Goal: Transaction & Acquisition: Purchase product/service

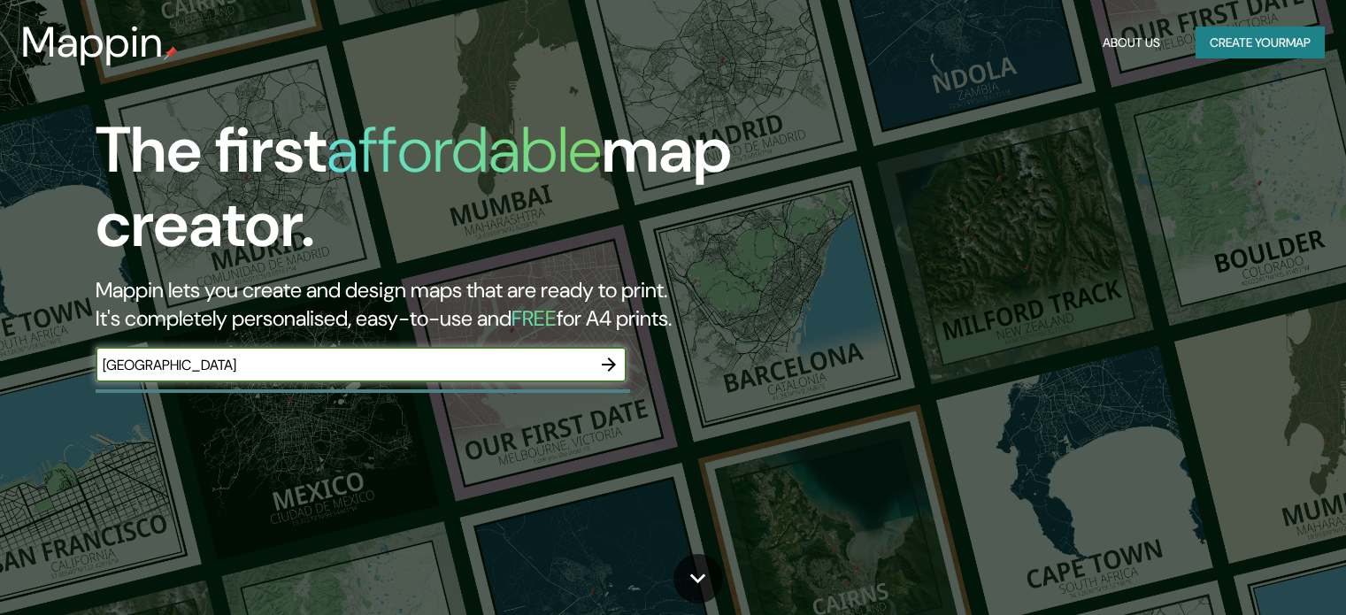
type input "[GEOGRAPHIC_DATA]"
click at [610, 367] on icon "button" at bounding box center [609, 365] width 14 height 14
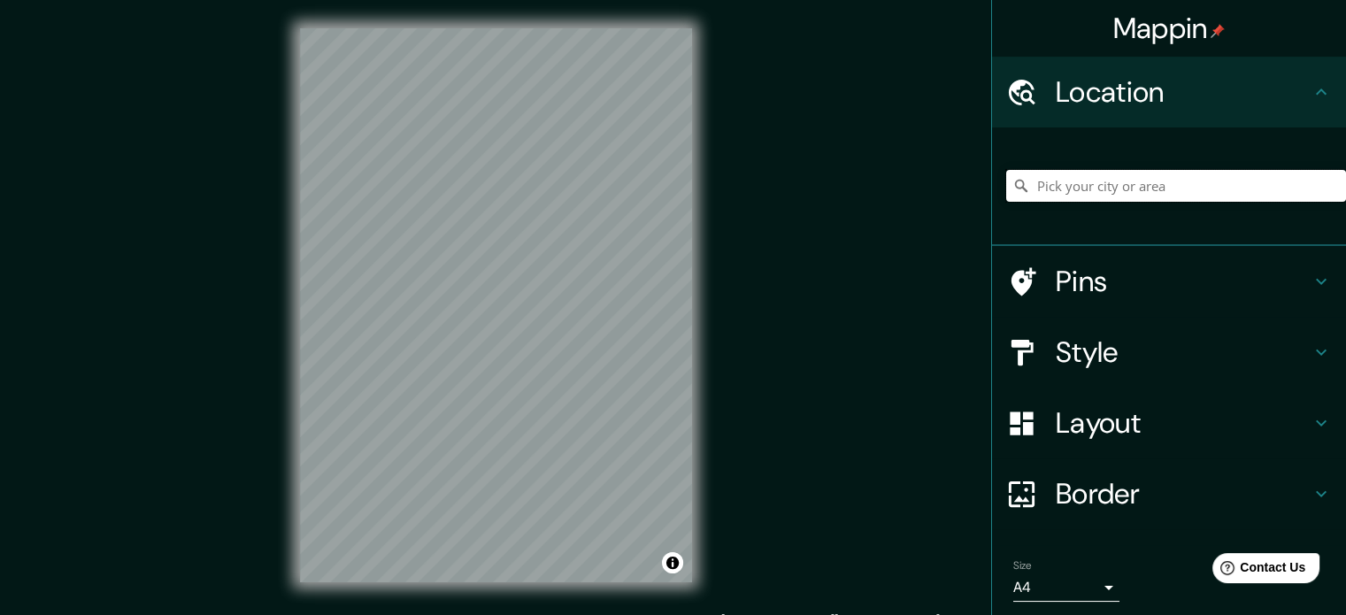
click at [1107, 196] on input "Pick your city or area" at bounding box center [1176, 186] width 340 height 32
click at [1097, 193] on input "[GEOGRAPHIC_DATA], [GEOGRAPHIC_DATA], [GEOGRAPHIC_DATA]" at bounding box center [1176, 186] width 340 height 32
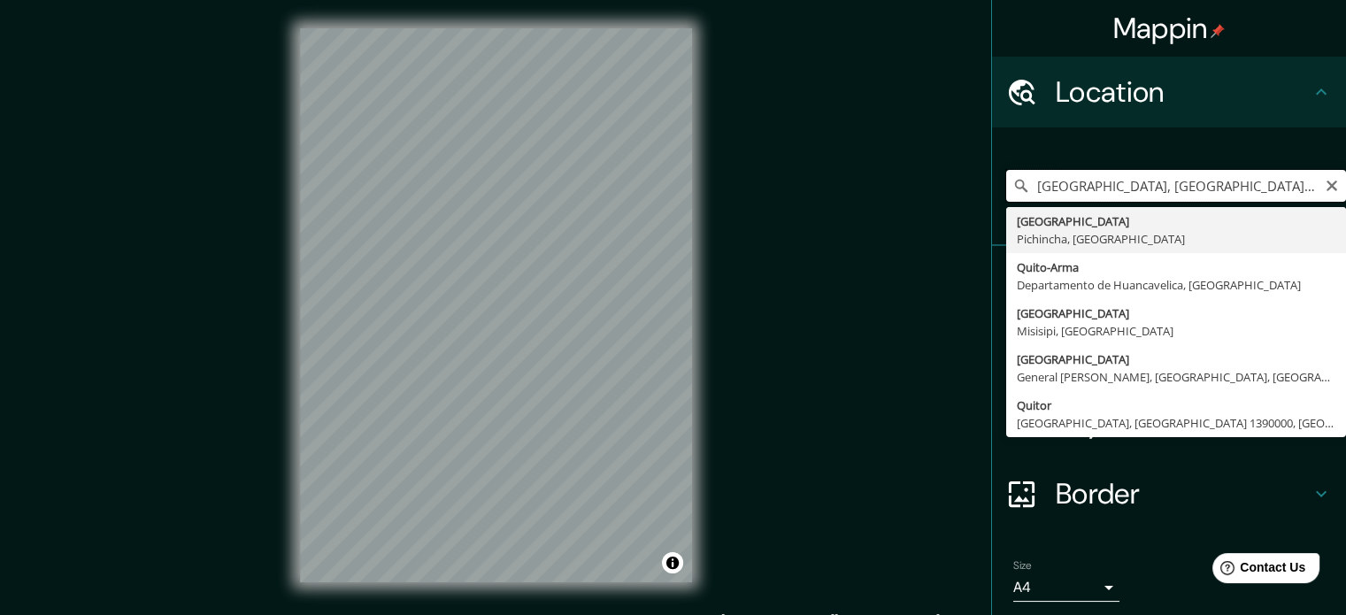
drag, startPoint x: 1228, startPoint y: 195, endPoint x: 927, endPoint y: 191, distance: 301.8
click at [927, 191] on div "Mappin Location Quito, Pichincha, Ecuador Quito Pichincha, Ecuador Quito-Arma D…" at bounding box center [673, 319] width 1346 height 639
click at [1200, 194] on input "[GEOGRAPHIC_DATA], [GEOGRAPHIC_DATA], [GEOGRAPHIC_DATA]" at bounding box center [1176, 186] width 340 height 32
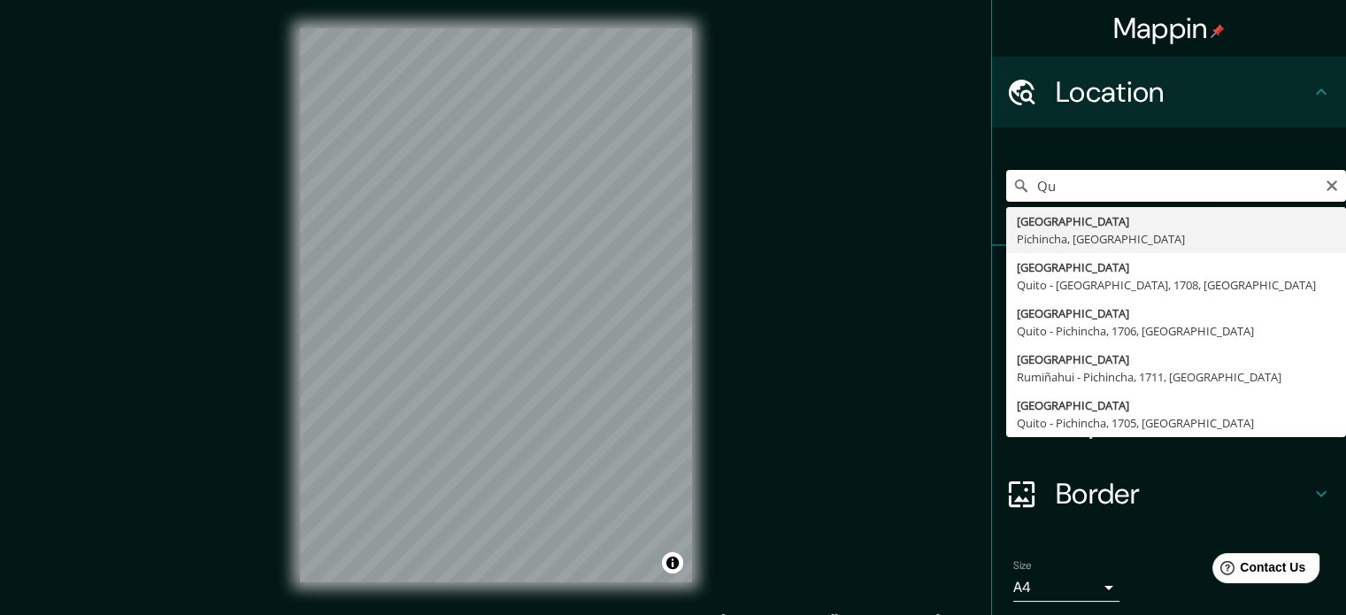
type input "Q"
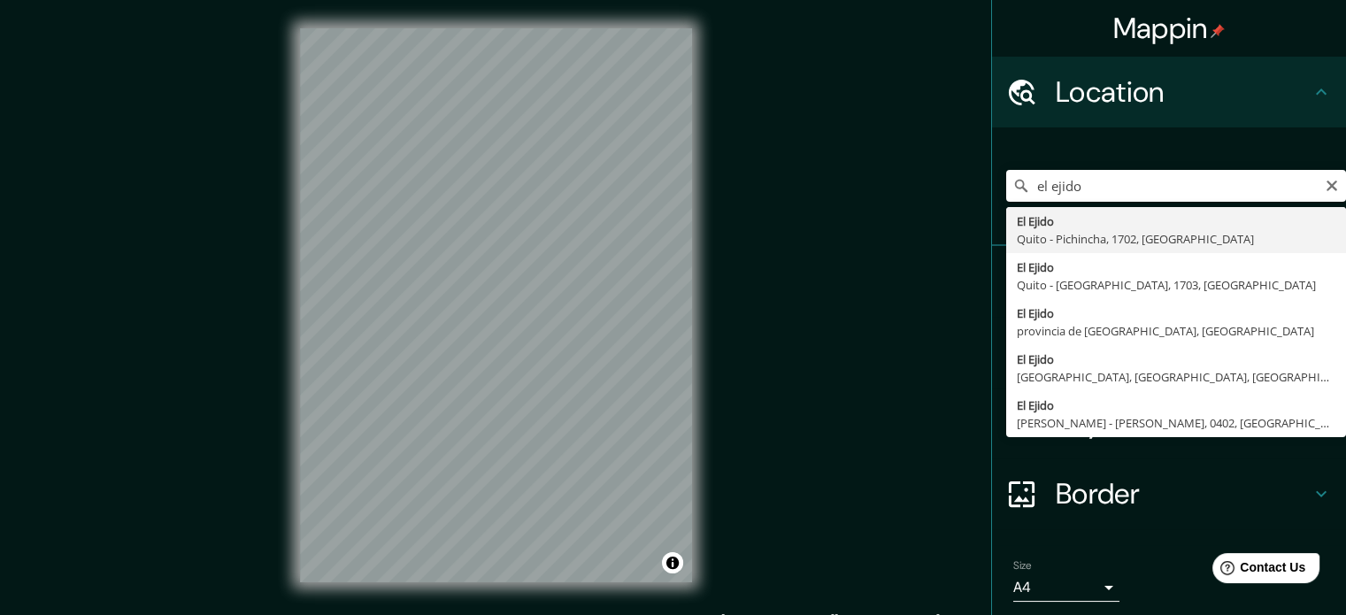
type input "El Ejido, Quito - Pichincha, 1702, Ecuador"
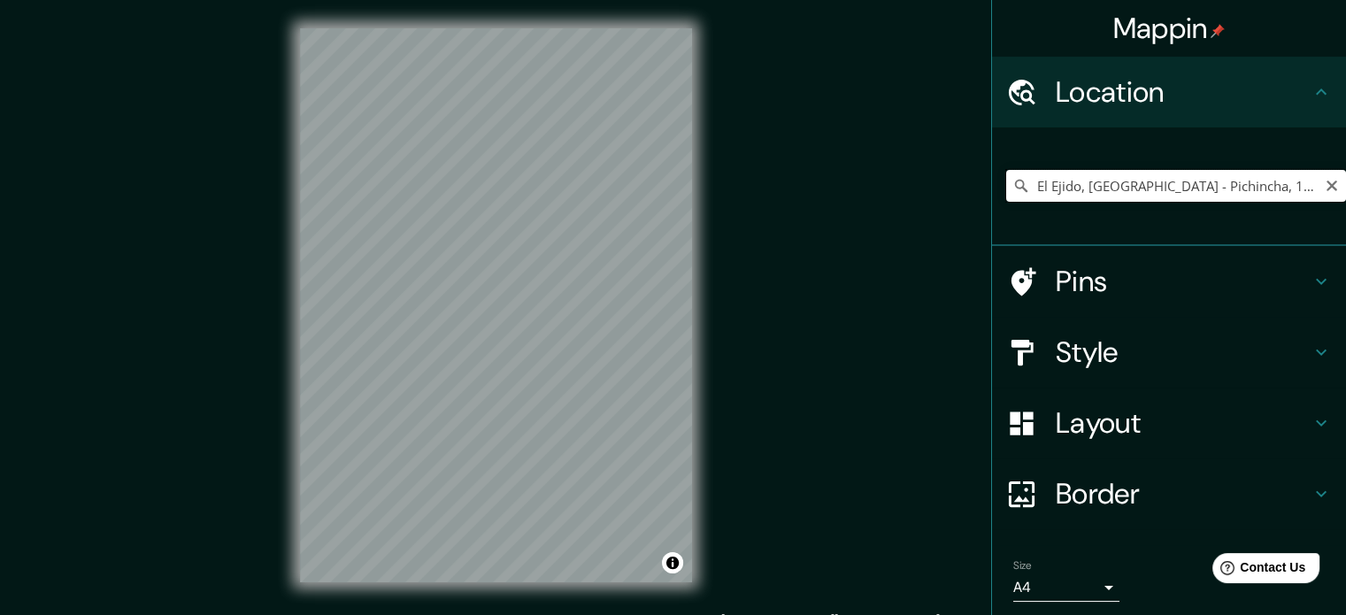
click at [1148, 185] on input "El Ejido, Quito - Pichincha, 1702, Ecuador" at bounding box center [1176, 186] width 340 height 32
click at [1325, 187] on icon "Clear" at bounding box center [1332, 186] width 14 height 14
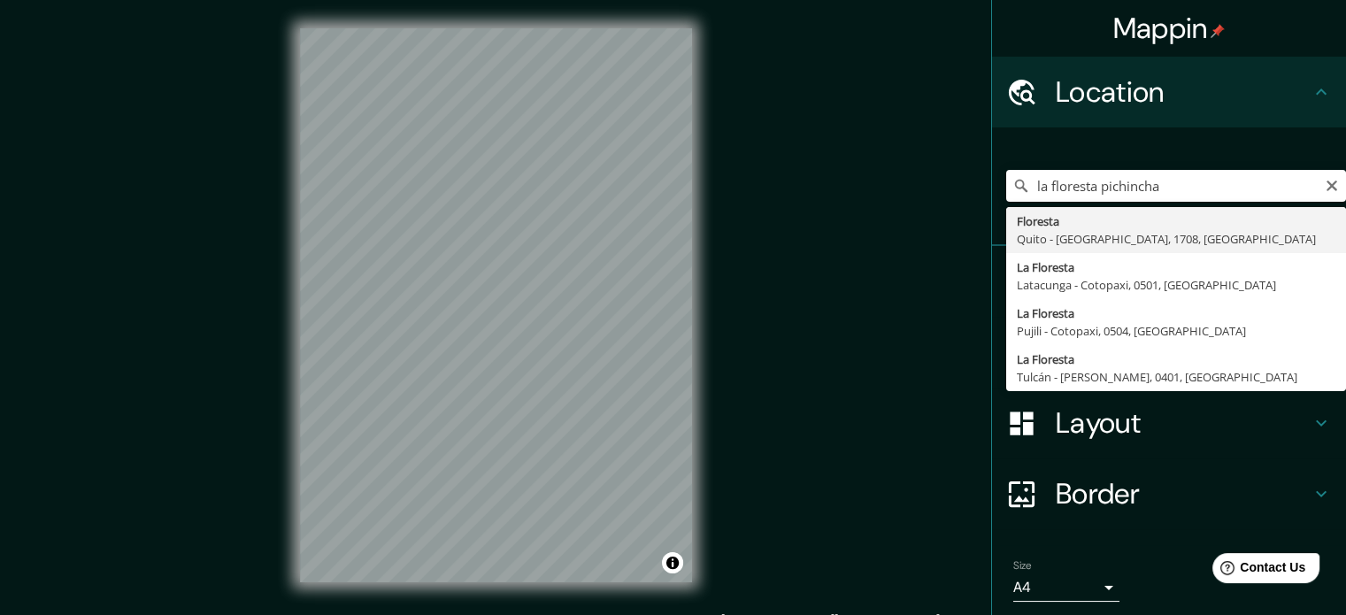
type input "Floresta, Quito - Pichincha, 1708, Ecuador"
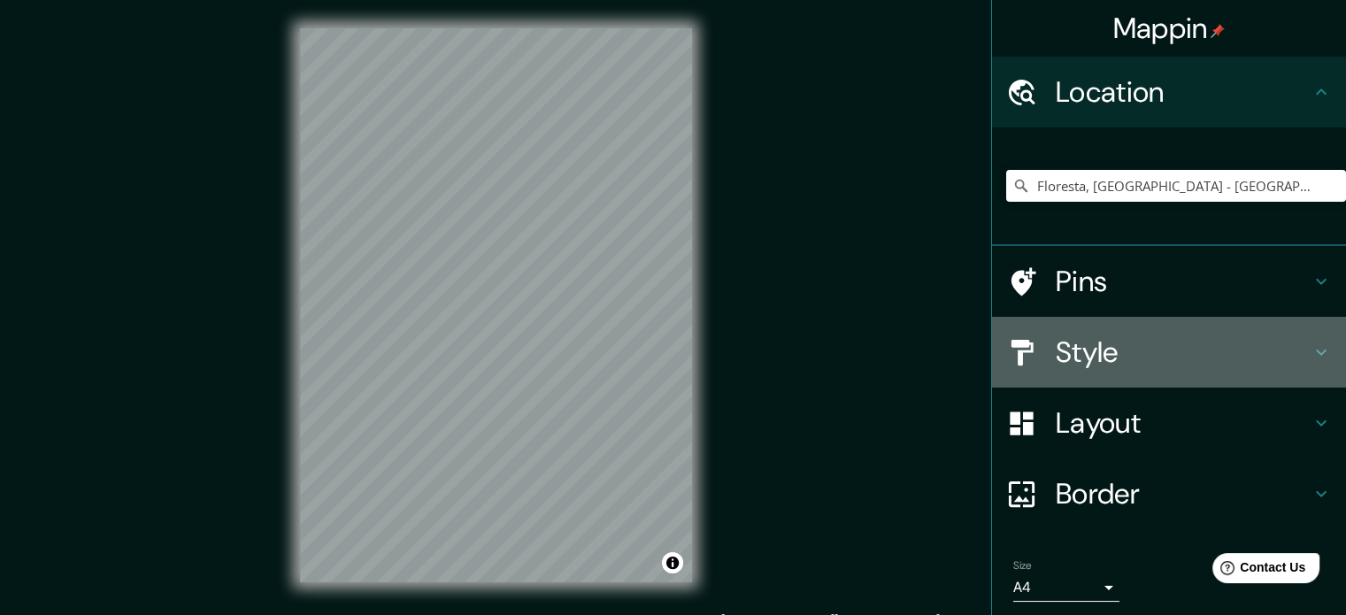
click at [1172, 348] on h4 "Style" at bounding box center [1183, 352] width 255 height 35
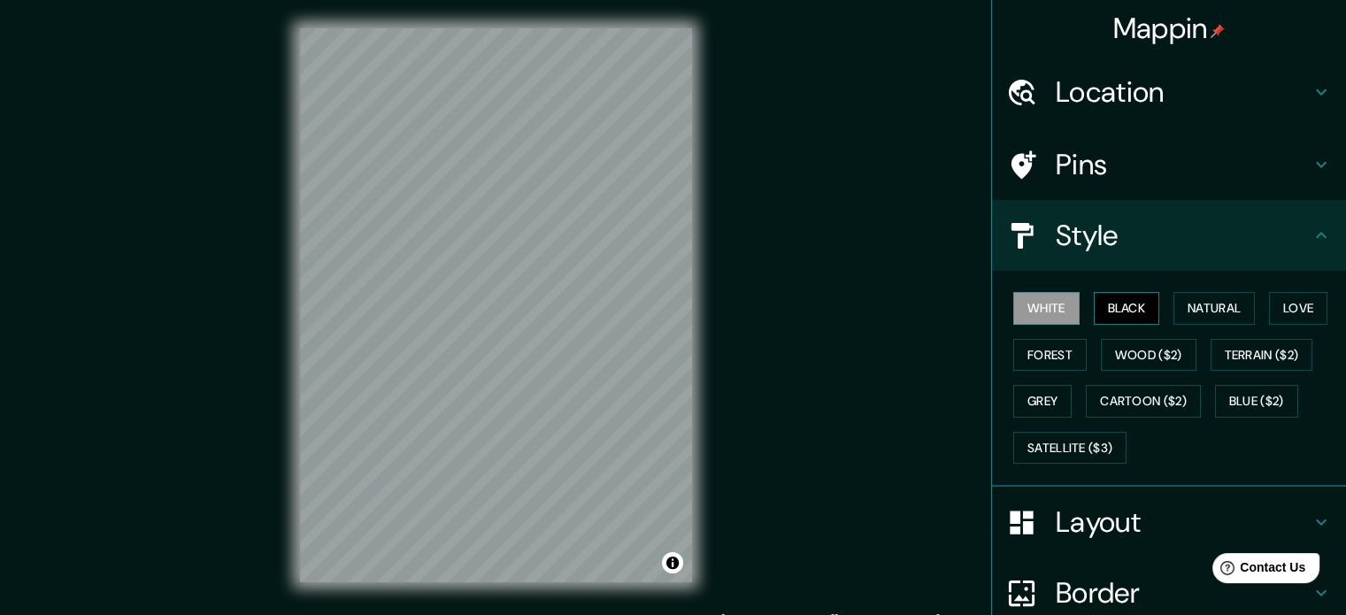
click at [1102, 299] on button "Black" at bounding box center [1127, 308] width 66 height 33
click at [1222, 304] on button "Natural" at bounding box center [1213, 308] width 81 height 33
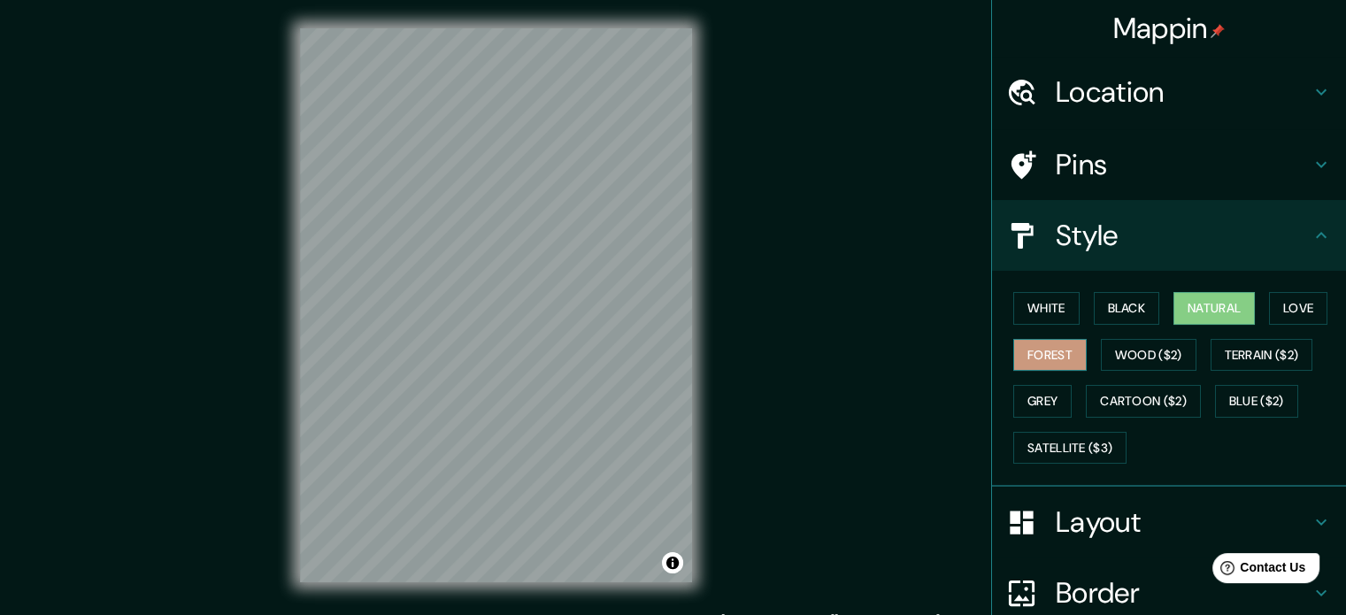
click at [1062, 350] on button "Forest" at bounding box center [1049, 355] width 73 height 33
click at [1278, 306] on button "Love" at bounding box center [1298, 308] width 58 height 33
click at [1189, 310] on button "Natural" at bounding box center [1213, 308] width 81 height 33
click at [1279, 299] on button "Love" at bounding box center [1298, 308] width 58 height 33
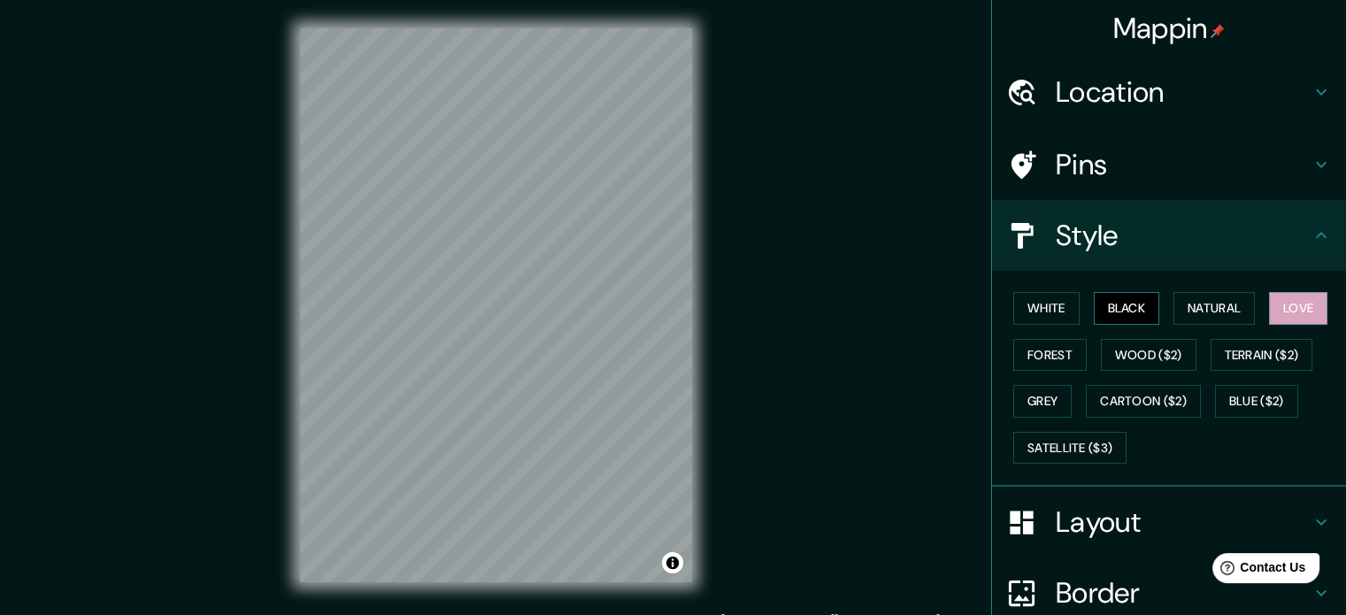
click at [1106, 300] on button "Black" at bounding box center [1127, 308] width 66 height 33
click at [1102, 106] on h4 "Location" at bounding box center [1183, 91] width 255 height 35
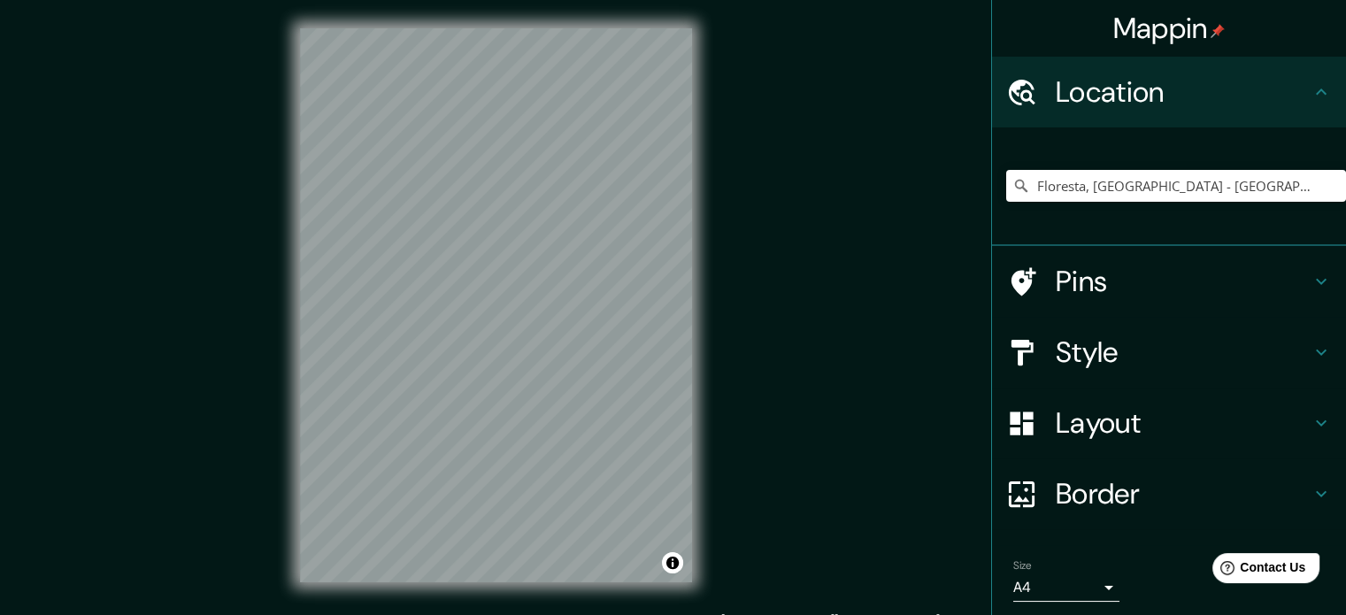
click at [1085, 268] on h4 "Pins" at bounding box center [1183, 281] width 255 height 35
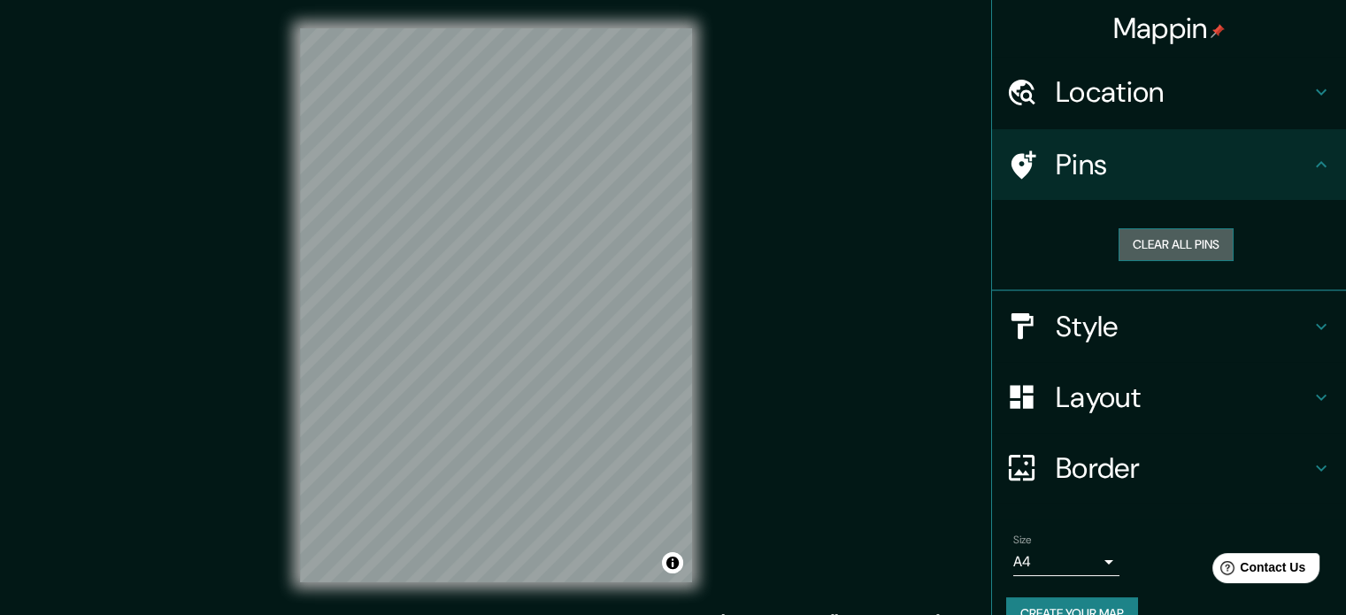
click at [1127, 246] on button "Clear all pins" at bounding box center [1176, 244] width 115 height 33
click at [1119, 319] on h4 "Style" at bounding box center [1183, 326] width 255 height 35
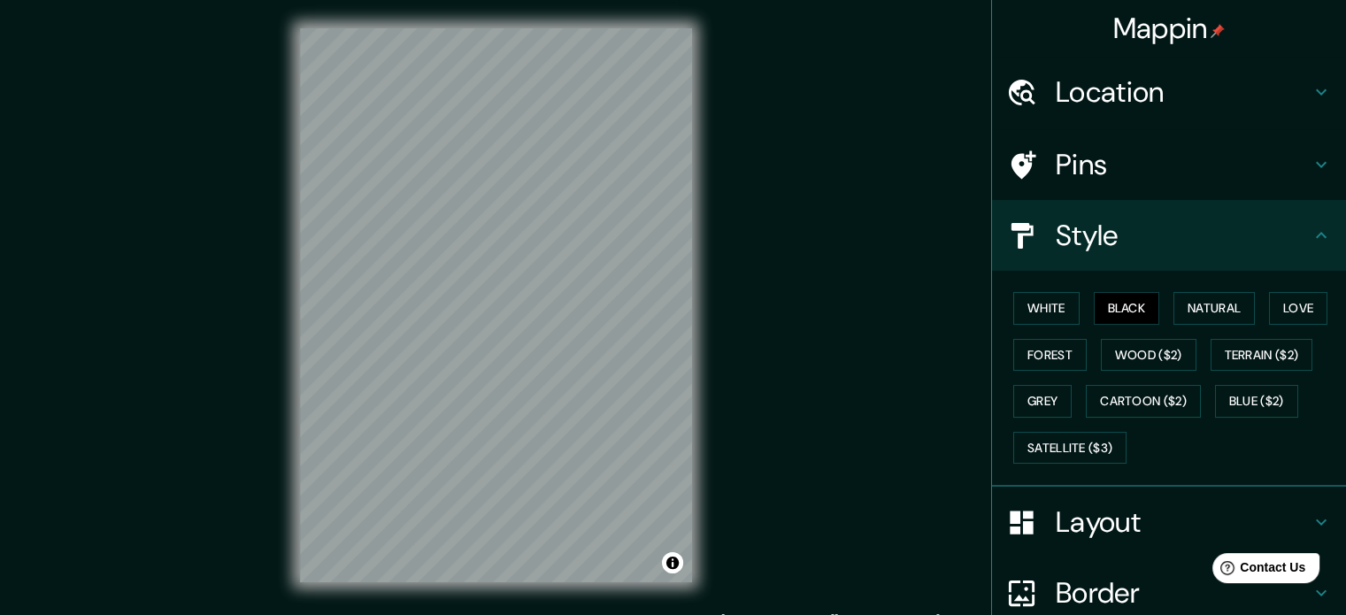
click at [1140, 233] on h4 "Style" at bounding box center [1183, 235] width 255 height 35
click at [1075, 296] on div "White Black Natural Love Forest Wood ($2) Terrain ($2) Grey Cartoon ($2) Blue (…" at bounding box center [1176, 378] width 340 height 186
click at [1097, 306] on button "Black" at bounding box center [1127, 308] width 66 height 33
click at [1101, 243] on h4 "Style" at bounding box center [1183, 235] width 255 height 35
click at [1112, 522] on h4 "Layout" at bounding box center [1183, 521] width 255 height 35
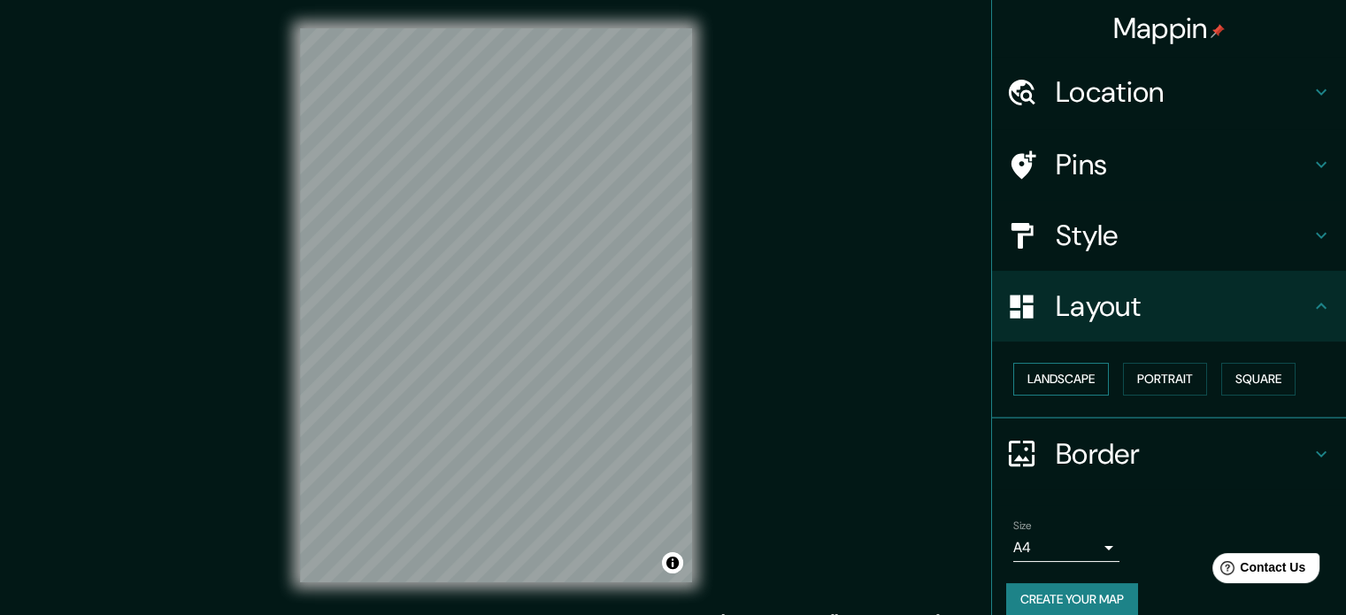
click at [1077, 385] on button "Landscape" at bounding box center [1061, 379] width 96 height 33
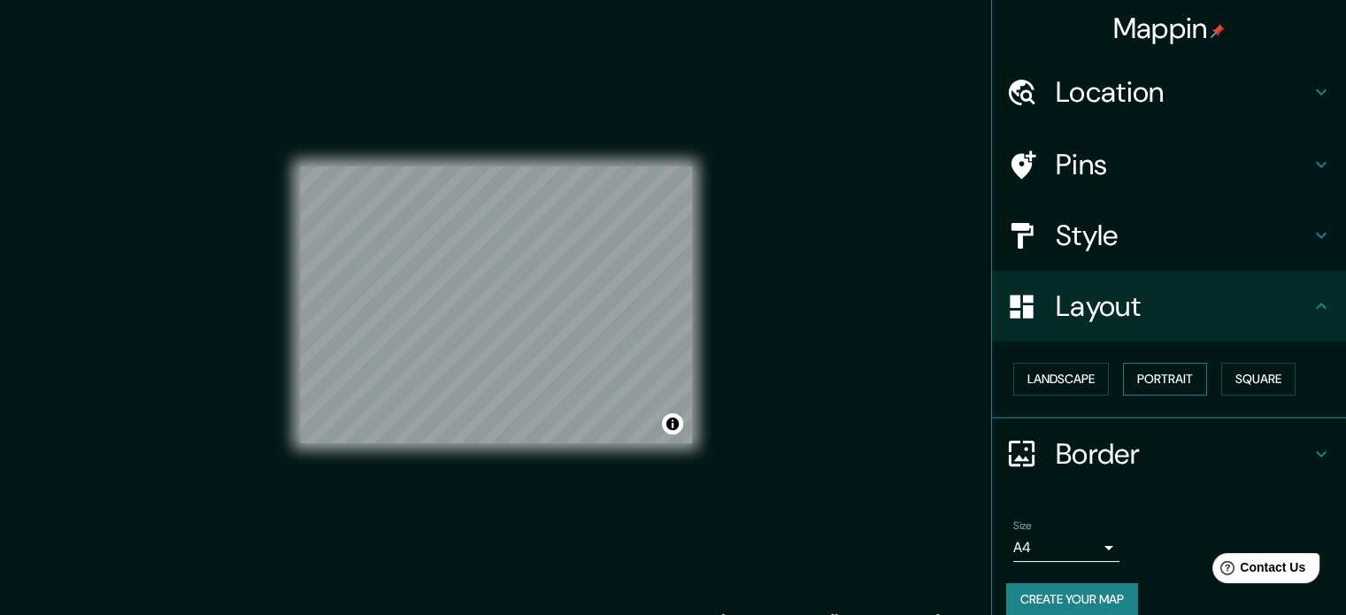
click at [1193, 373] on button "Portrait" at bounding box center [1165, 379] width 84 height 33
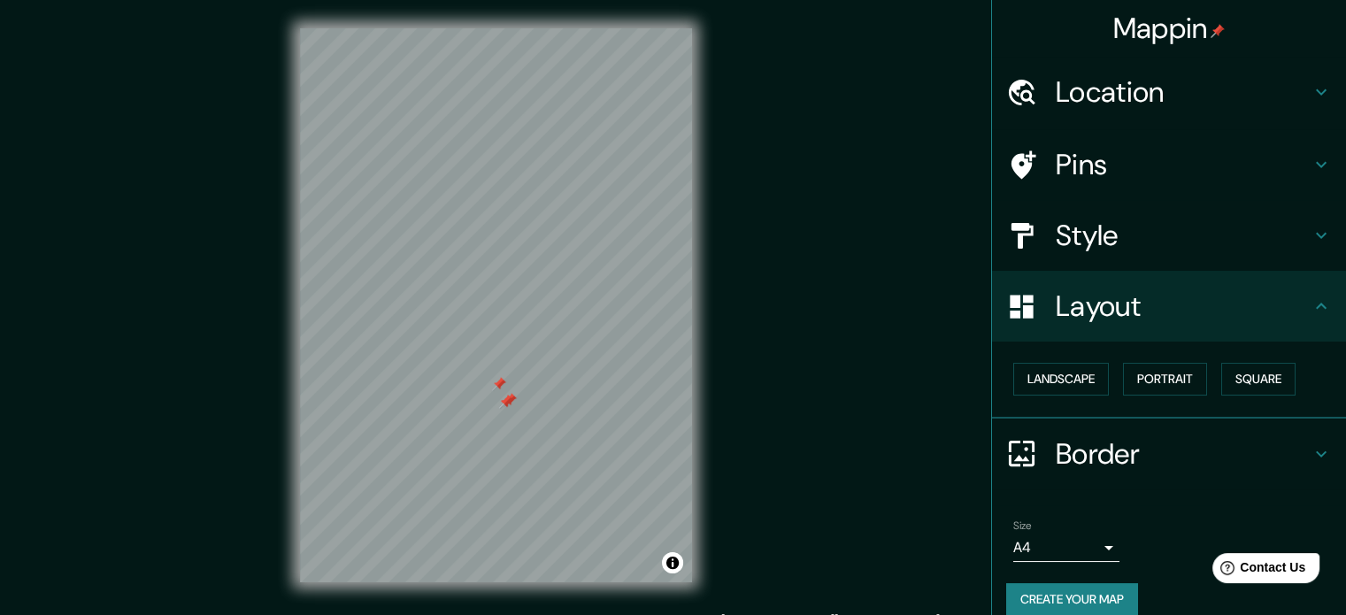
click at [501, 400] on div at bounding box center [506, 402] width 14 height 14
click at [508, 396] on div at bounding box center [506, 402] width 14 height 14
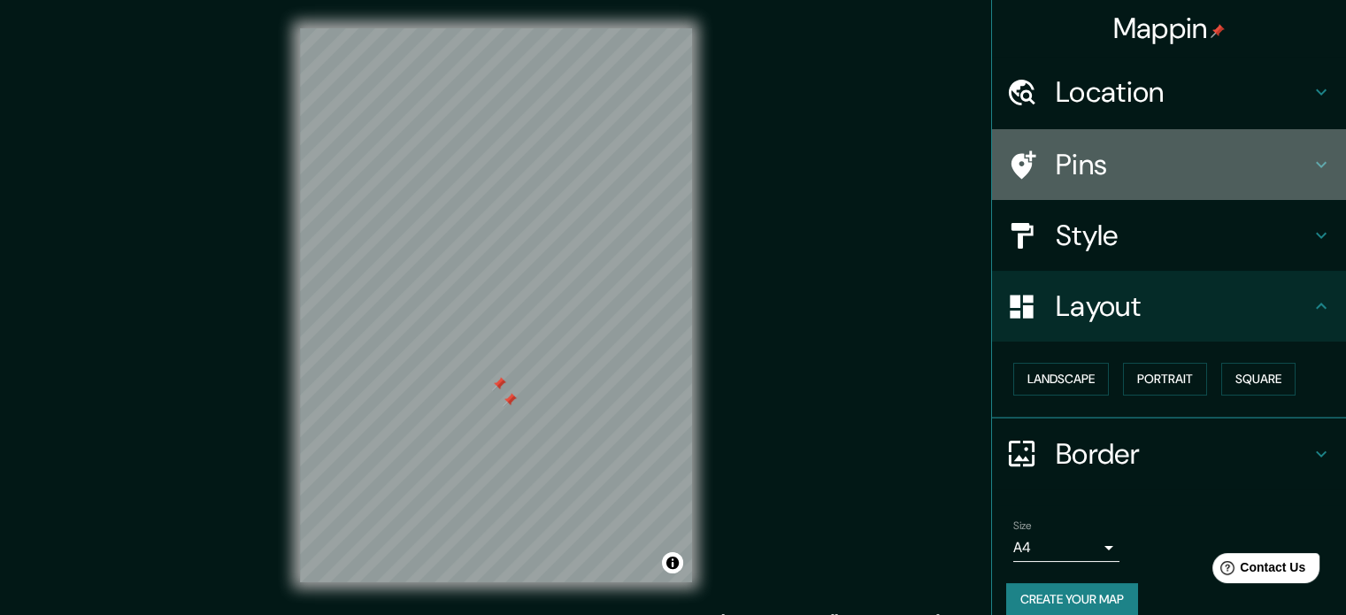
click at [1164, 140] on div "Pins" at bounding box center [1169, 164] width 354 height 71
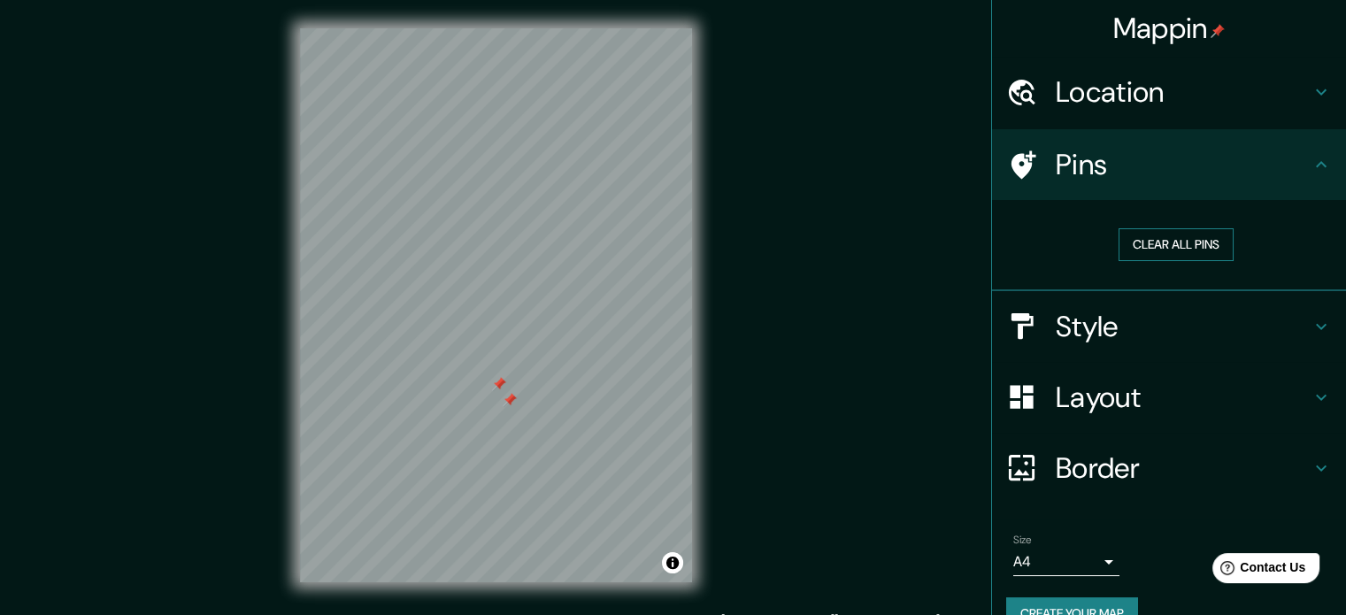
click at [1165, 245] on button "Clear all pins" at bounding box center [1176, 244] width 115 height 33
click at [1141, 478] on h4 "Border" at bounding box center [1183, 467] width 255 height 35
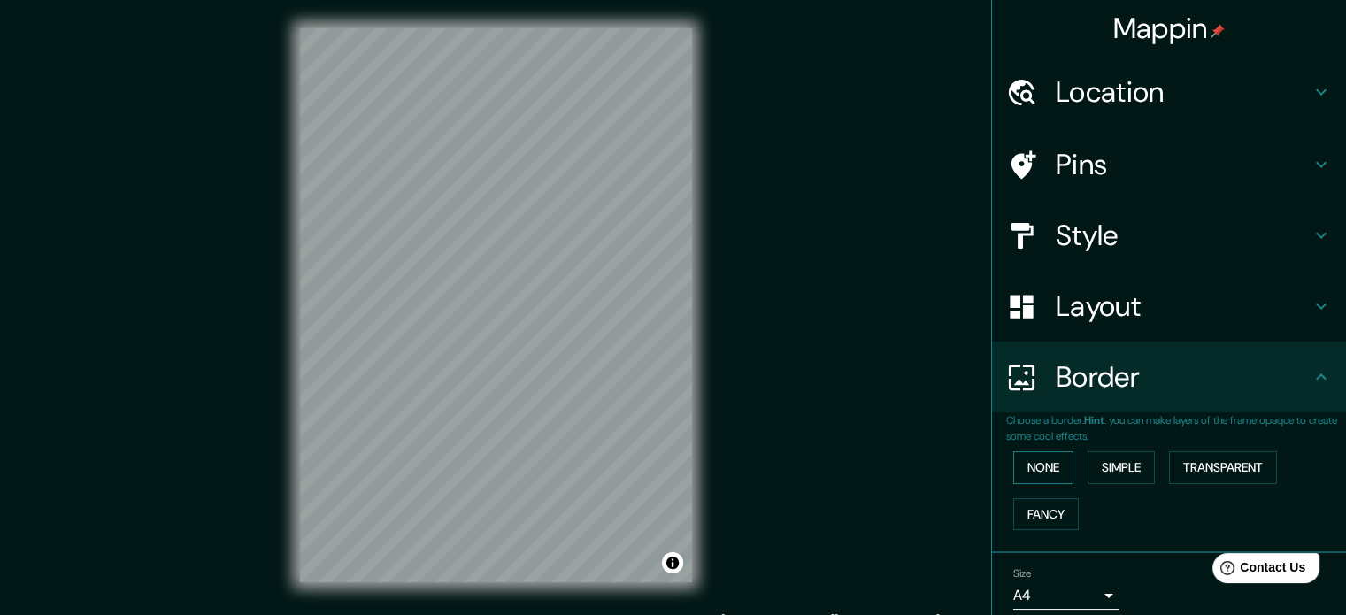
click at [1047, 457] on button "None" at bounding box center [1043, 467] width 60 height 33
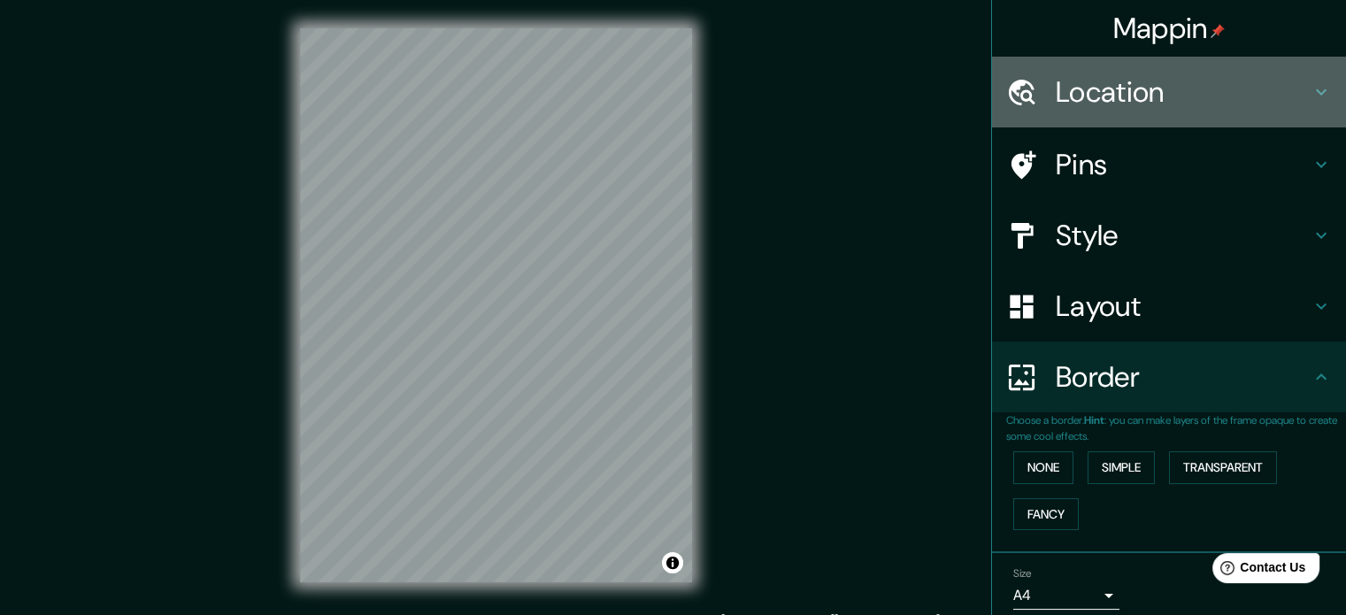
click at [1104, 109] on h4 "Location" at bounding box center [1183, 91] width 255 height 35
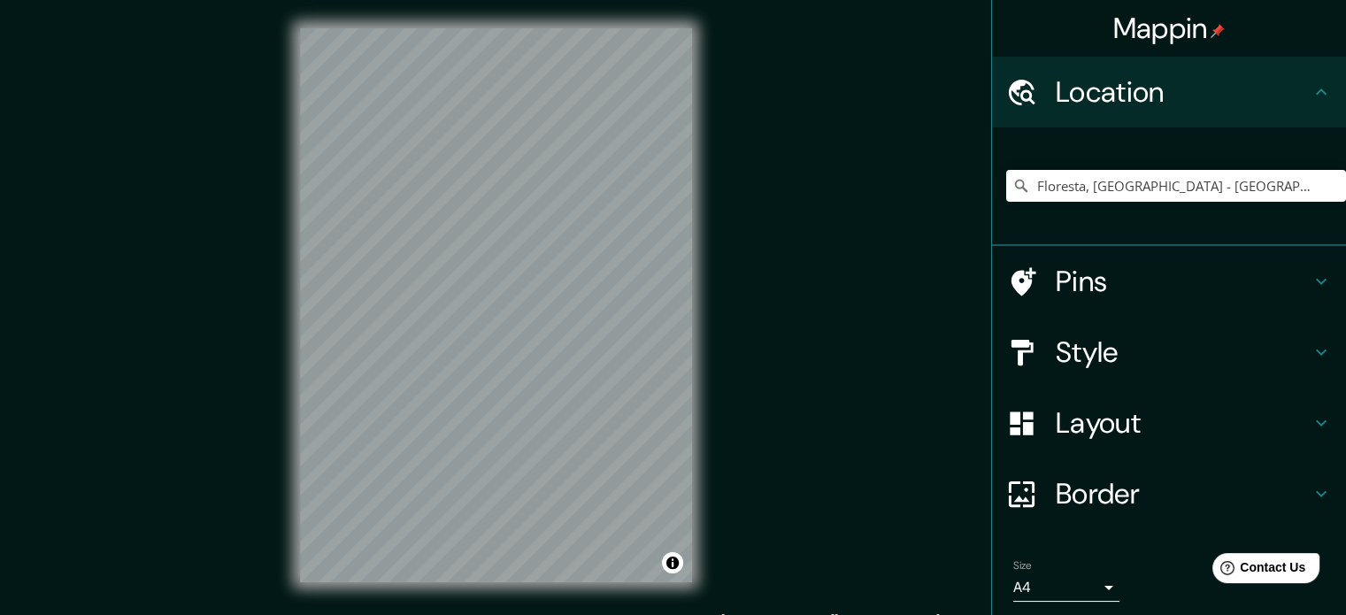
click at [1041, 318] on div "Style" at bounding box center [1169, 352] width 354 height 71
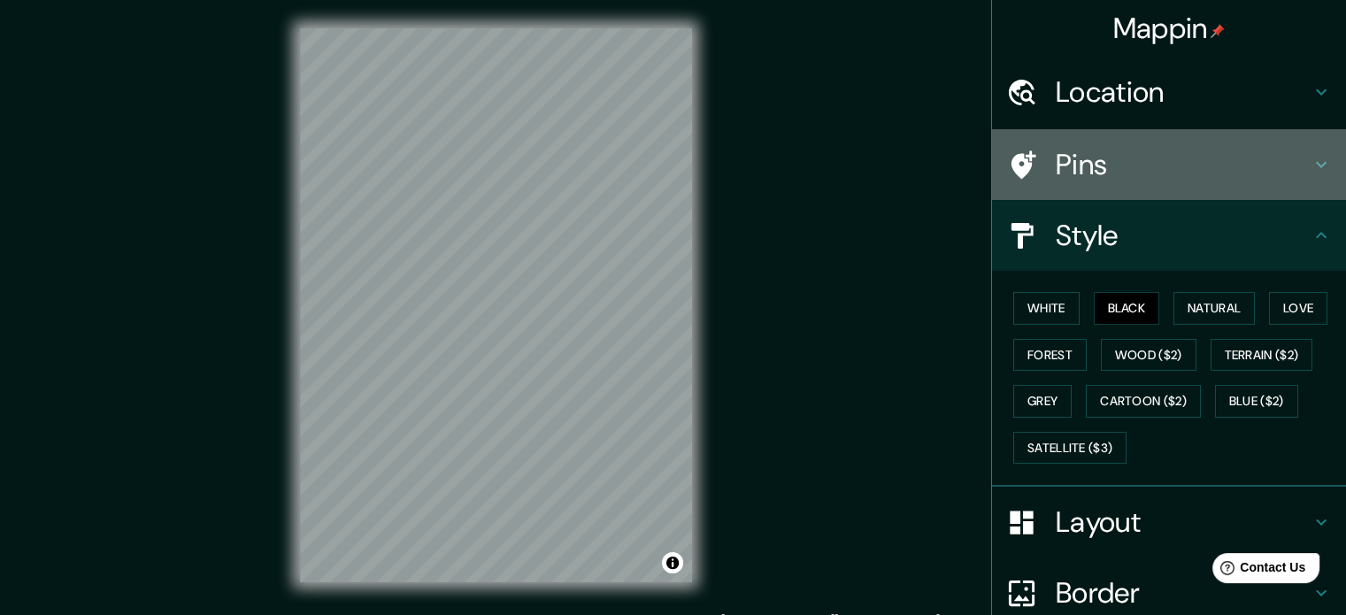
click at [1053, 185] on div "Pins" at bounding box center [1169, 164] width 354 height 71
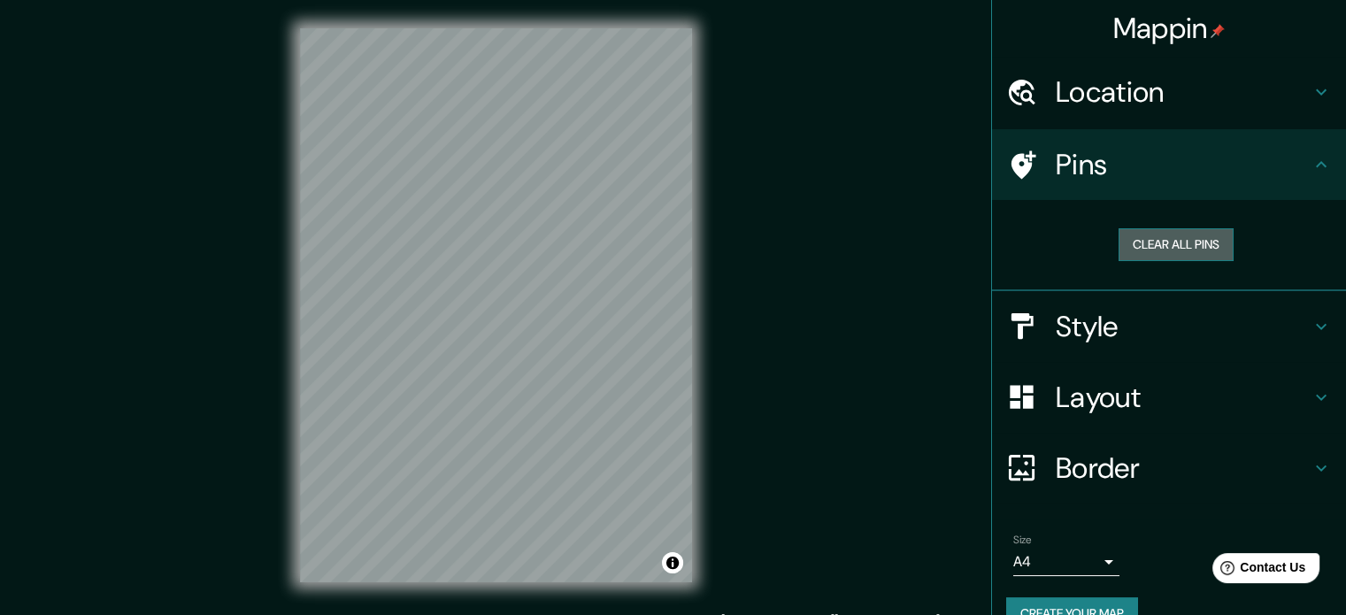
click at [1147, 241] on button "Clear all pins" at bounding box center [1176, 244] width 115 height 33
click at [1127, 302] on div "Style" at bounding box center [1169, 326] width 354 height 71
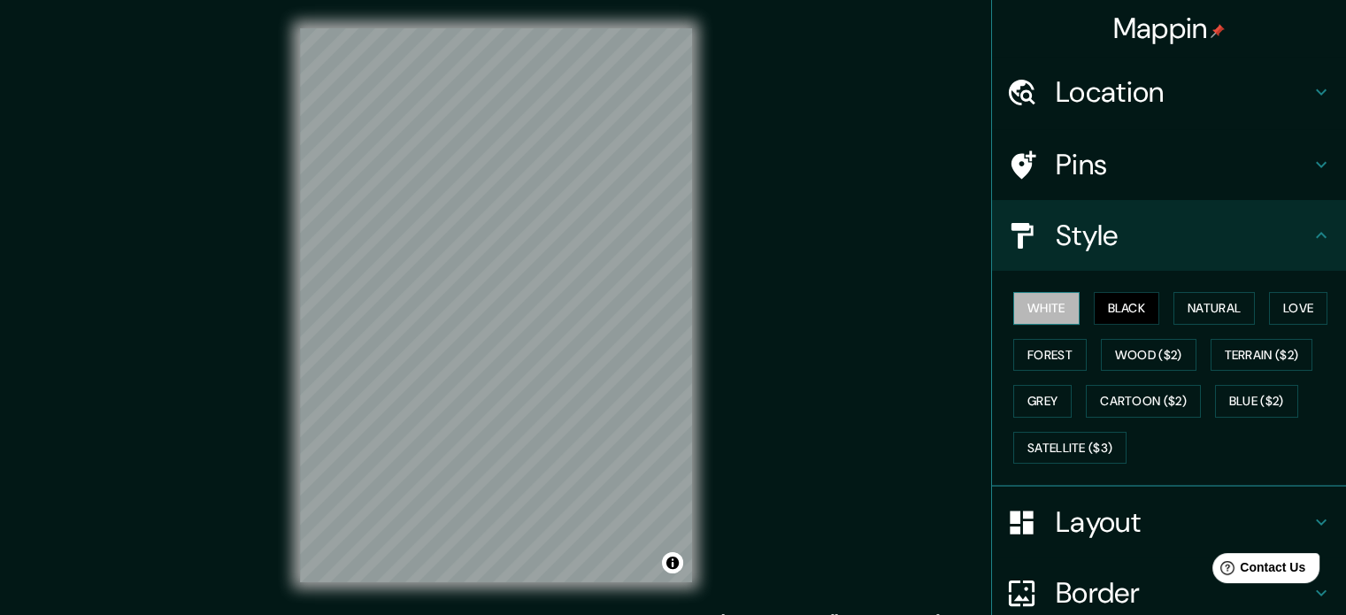
click at [1033, 321] on button "White" at bounding box center [1046, 308] width 66 height 33
click at [1094, 312] on button "Black" at bounding box center [1127, 308] width 66 height 33
click at [1125, 304] on button "Black" at bounding box center [1127, 308] width 66 height 33
click at [1196, 312] on button "Natural" at bounding box center [1213, 308] width 81 height 33
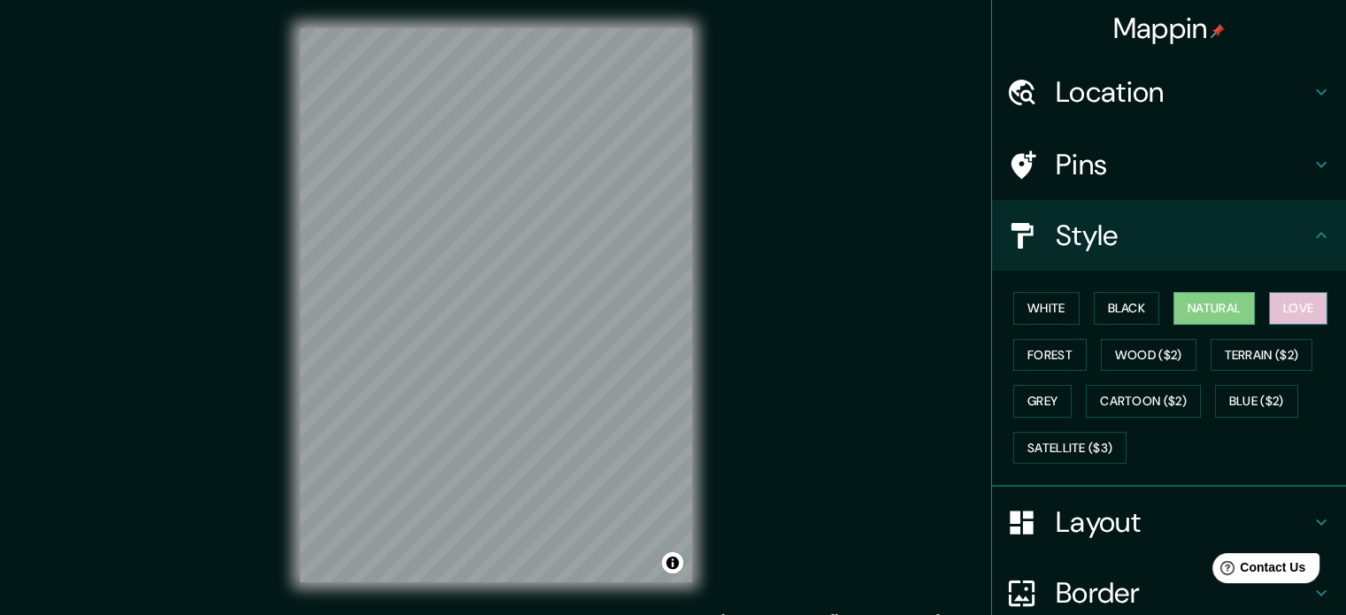
click at [1269, 303] on button "Love" at bounding box center [1298, 308] width 58 height 33
click at [1108, 304] on button "Black" at bounding box center [1127, 308] width 66 height 33
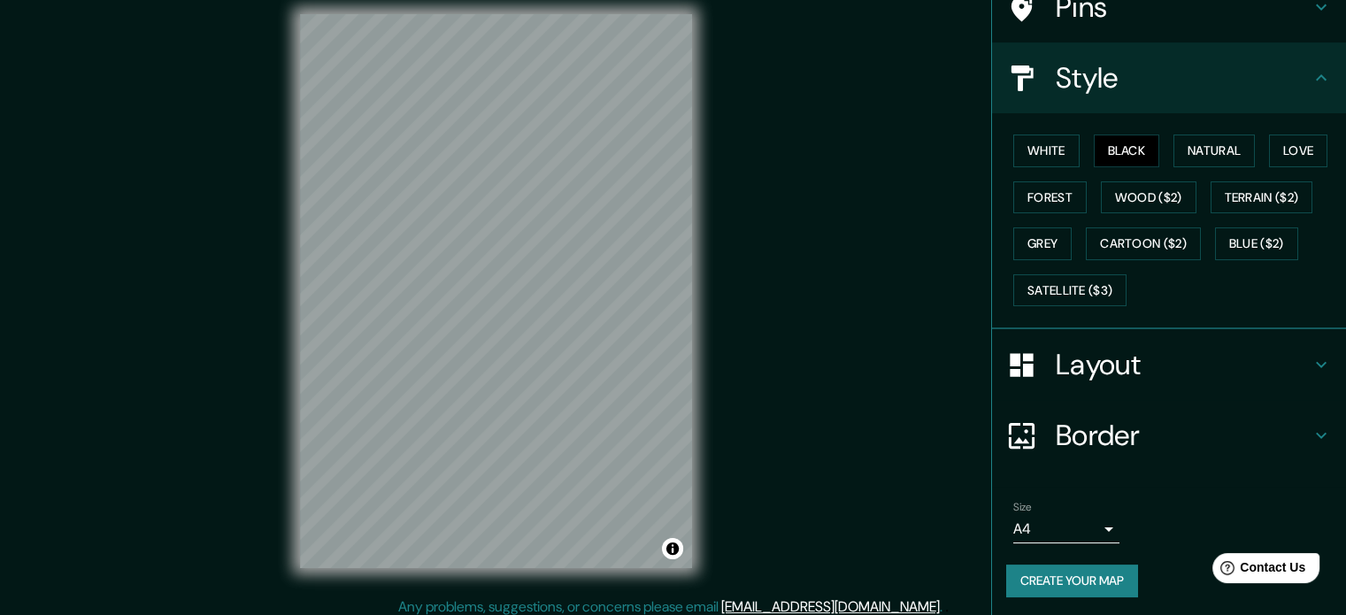
scroll to position [23, 0]
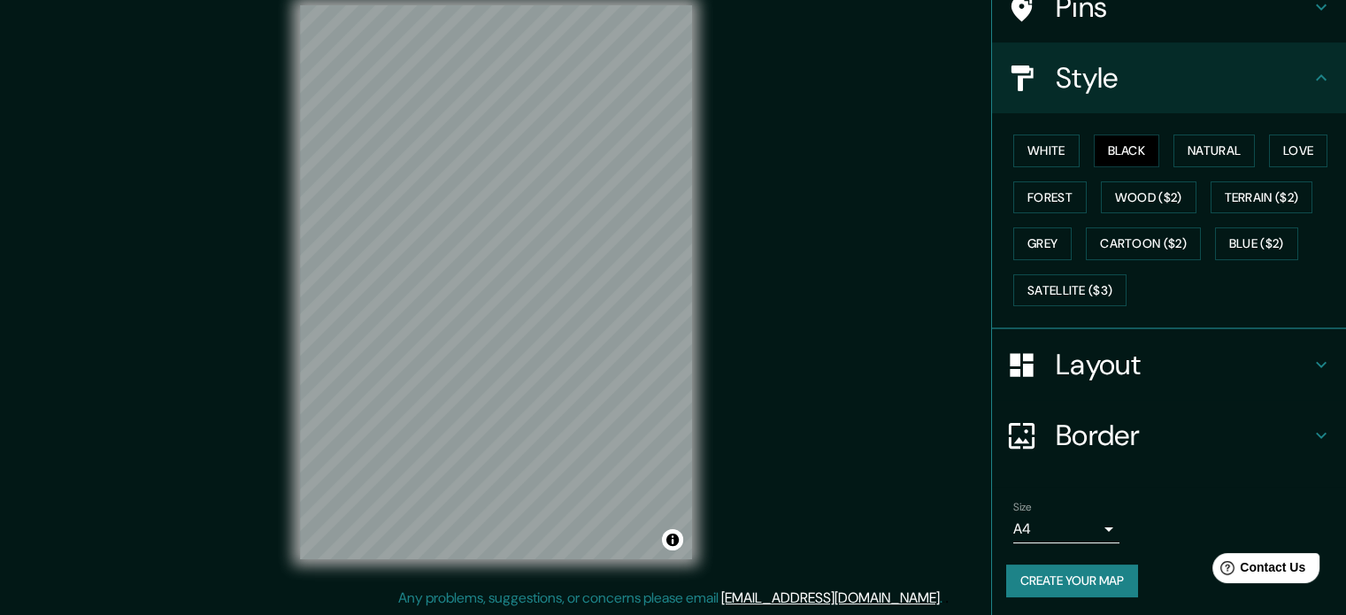
click at [1063, 574] on button "Create your map" at bounding box center [1072, 581] width 132 height 33
click at [1060, 565] on button "Create your map" at bounding box center [1072, 581] width 132 height 33
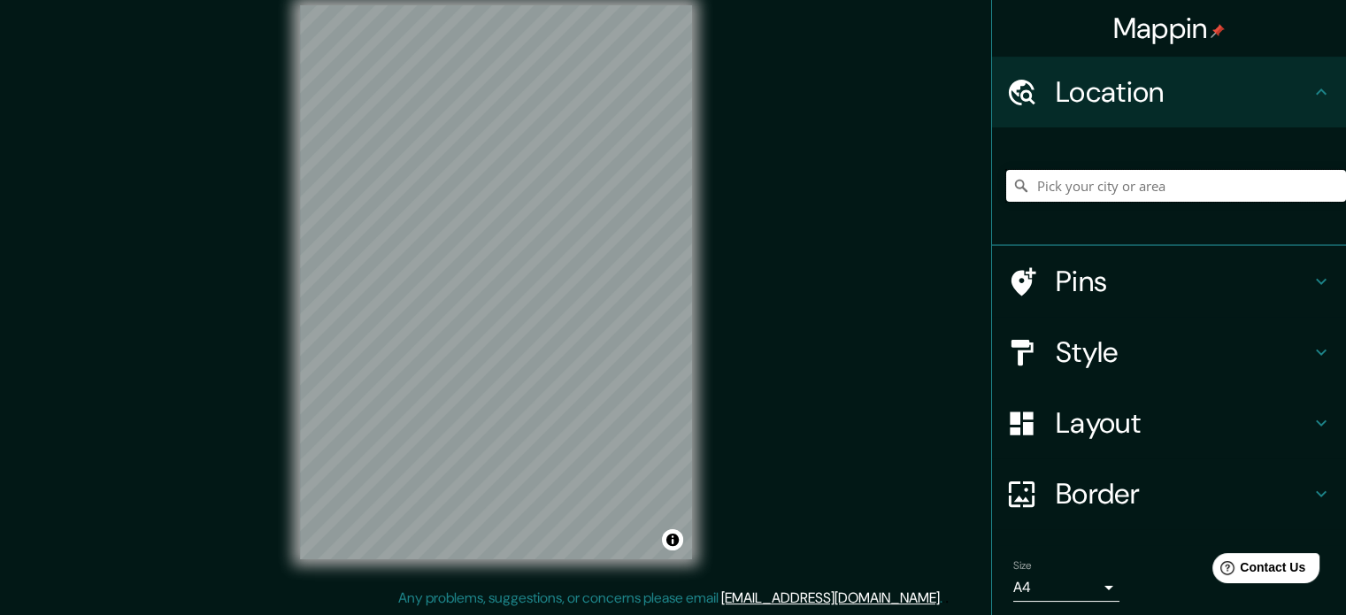
click at [1147, 174] on input "Pick your city or area" at bounding box center [1176, 186] width 340 height 32
click at [1206, 197] on input "[GEOGRAPHIC_DATA]-[GEOGRAPHIC_DATA], Departamento de [GEOGRAPHIC_DATA], [GEOGRA…" at bounding box center [1176, 186] width 340 height 32
type input "[GEOGRAPHIC_DATA]-[GEOGRAPHIC_DATA], Departamento de [GEOGRAPHIC_DATA], [GEOGRA…"
drag, startPoint x: 1312, startPoint y: 181, endPoint x: 929, endPoint y: 183, distance: 383.2
click at [929, 183] on div "Mappin Location [GEOGRAPHIC_DATA]-[GEOGRAPHIC_DATA], [GEOGRAPHIC_DATA], [GEOGRA…" at bounding box center [673, 296] width 1346 height 639
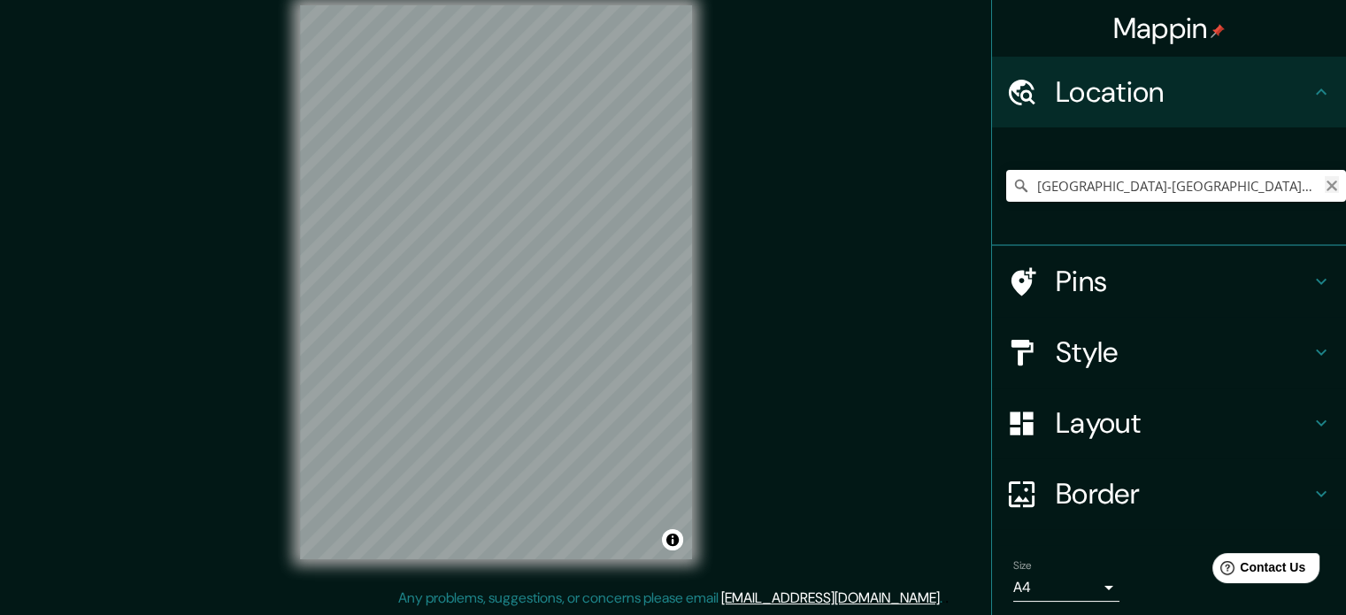
click at [1327, 188] on icon "Clear" at bounding box center [1332, 186] width 11 height 11
type input "[GEOGRAPHIC_DATA], [GEOGRAPHIC_DATA], [GEOGRAPHIC_DATA]"
click at [1103, 296] on h4 "Pins" at bounding box center [1183, 281] width 255 height 35
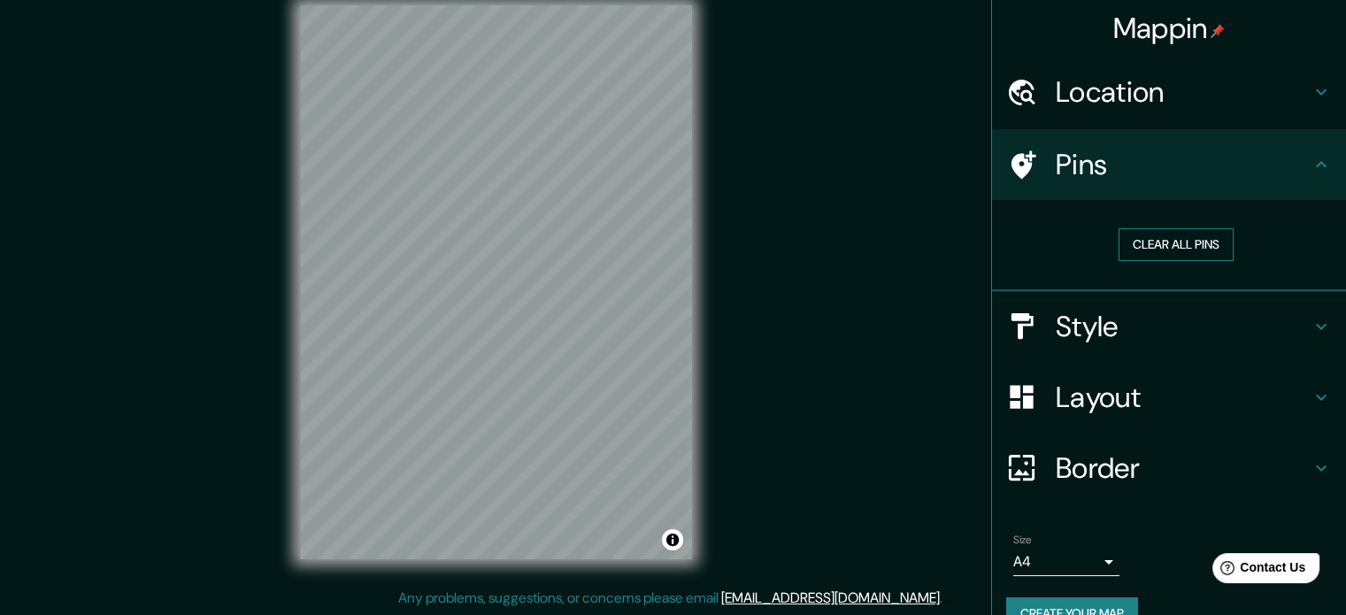
click at [1138, 251] on button "Clear all pins" at bounding box center [1176, 244] width 115 height 33
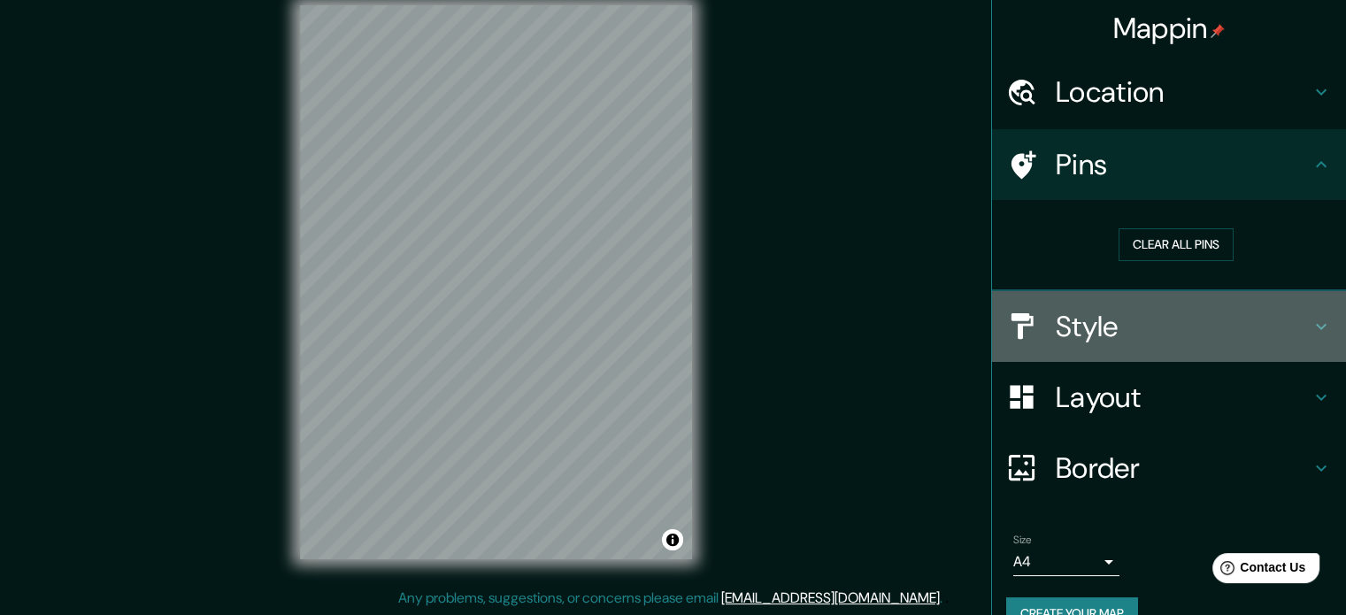
click at [1123, 335] on h4 "Style" at bounding box center [1183, 326] width 255 height 35
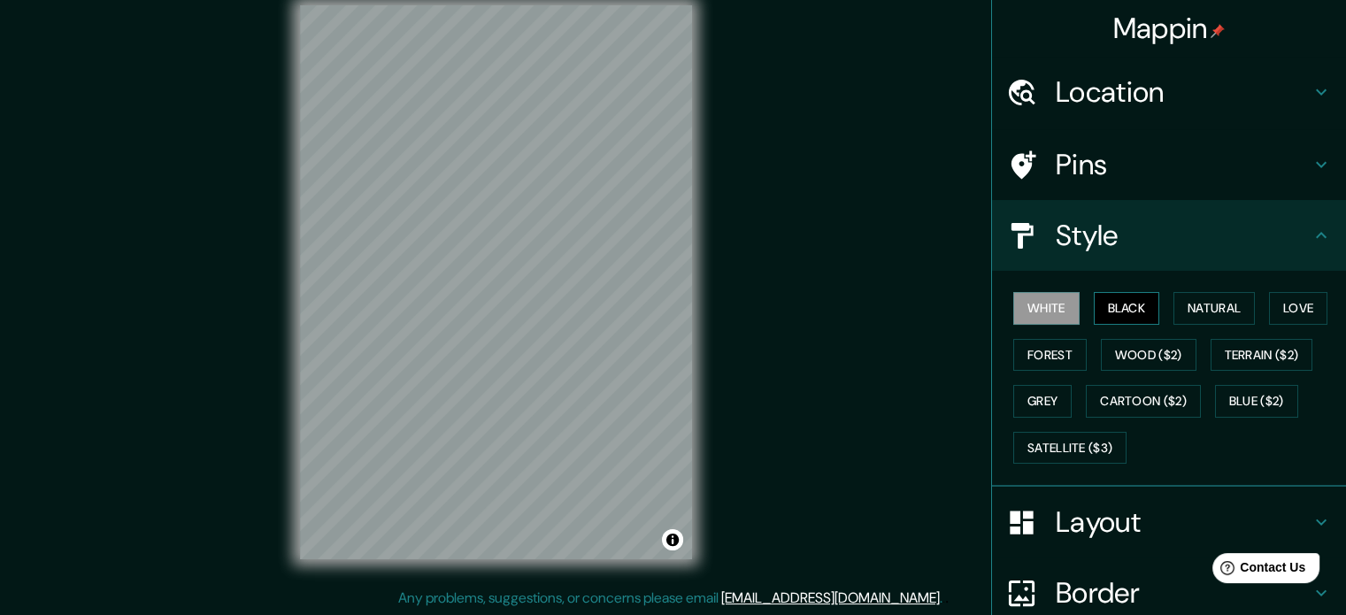
click at [1108, 318] on button "Black" at bounding box center [1127, 308] width 66 height 33
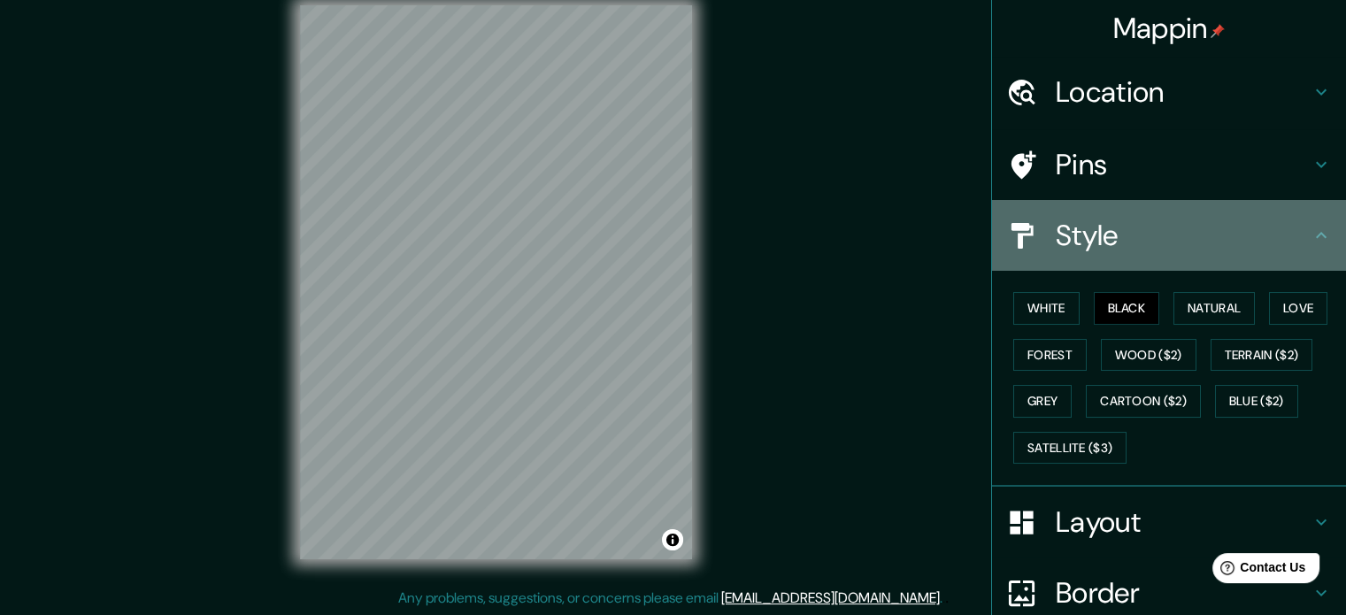
click at [1307, 221] on div "Style" at bounding box center [1169, 235] width 354 height 71
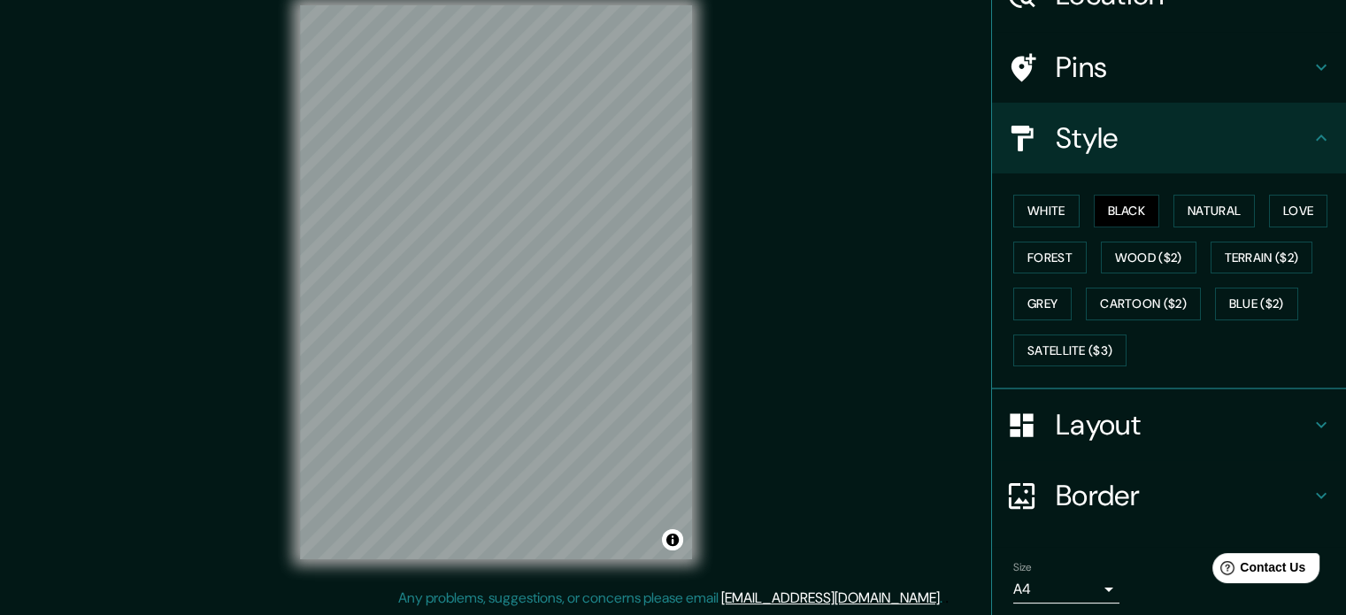
scroll to position [158, 0]
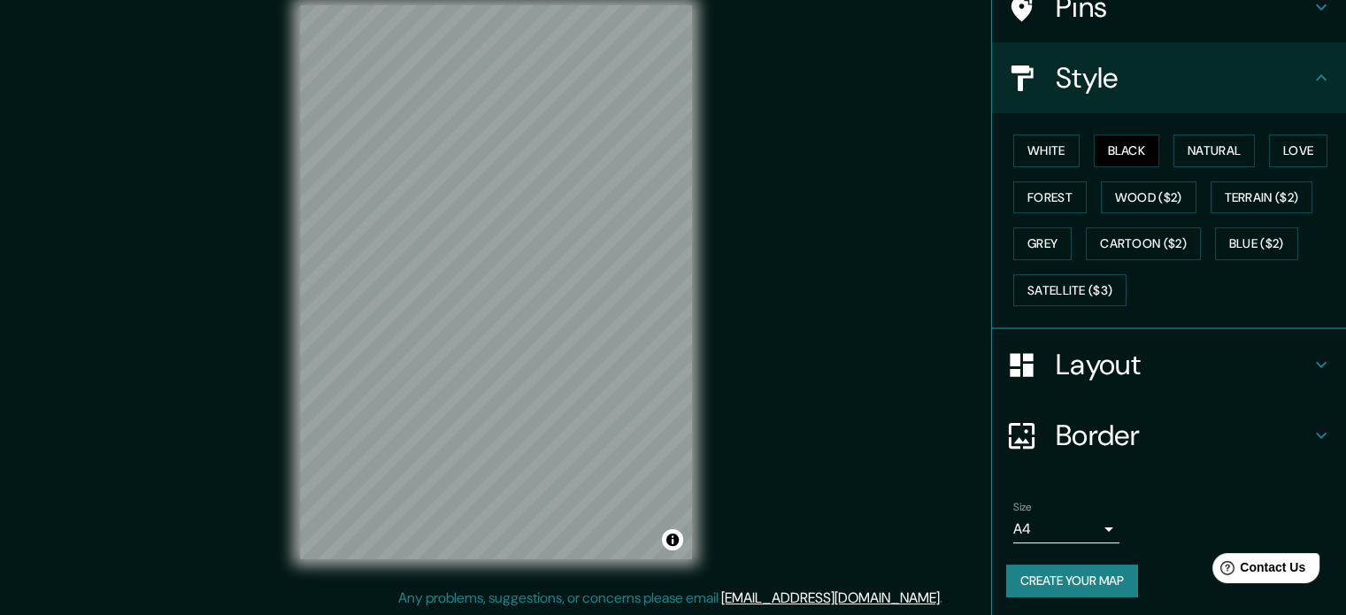
click at [1077, 565] on button "Create your map" at bounding box center [1072, 581] width 132 height 33
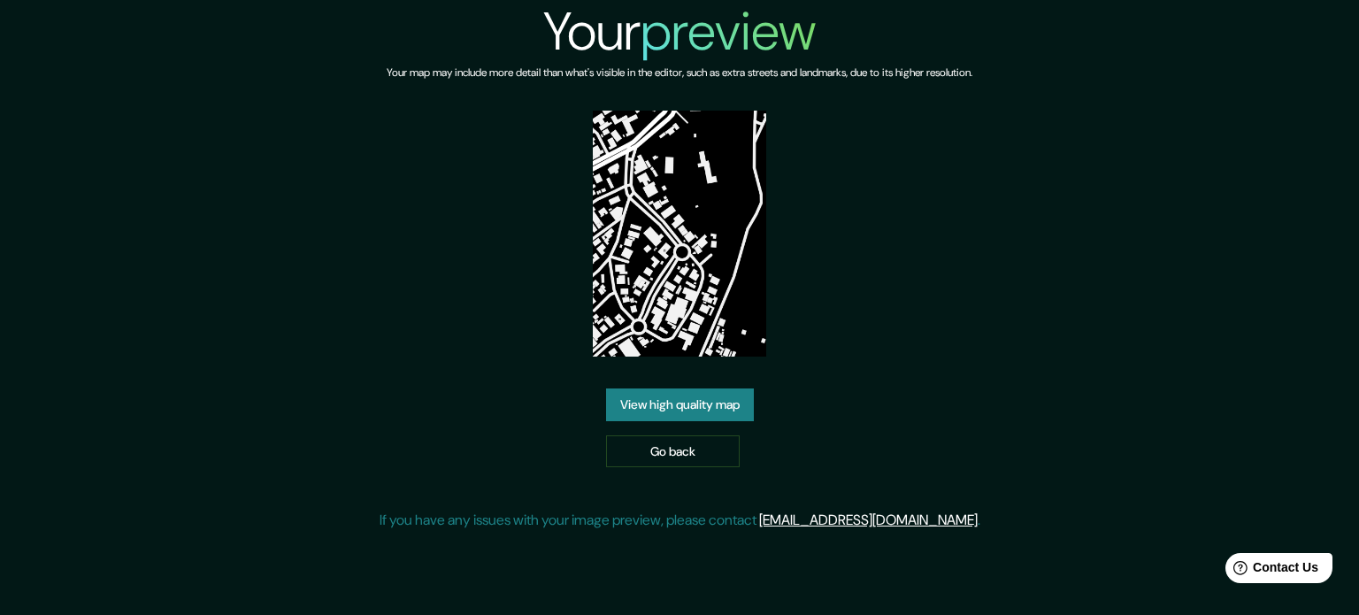
click at [724, 403] on link "View high quality map" at bounding box center [680, 404] width 148 height 33
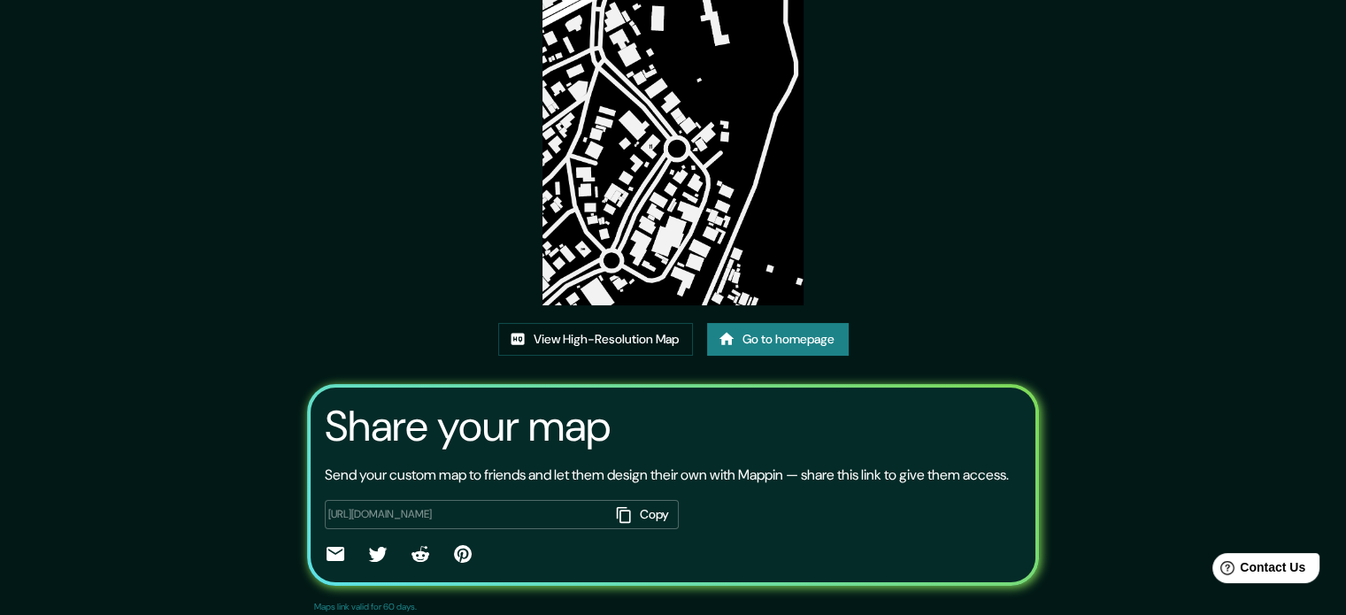
scroll to position [177, 0]
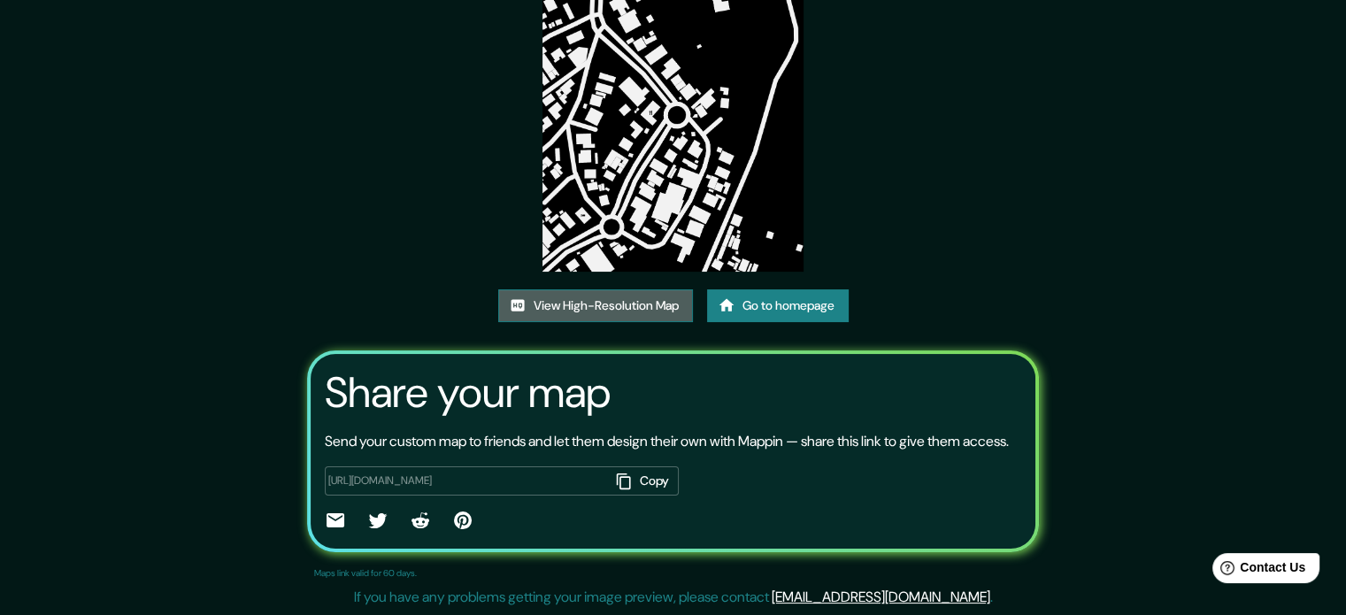
click at [651, 296] on link "View High-Resolution Map" at bounding box center [595, 305] width 195 height 33
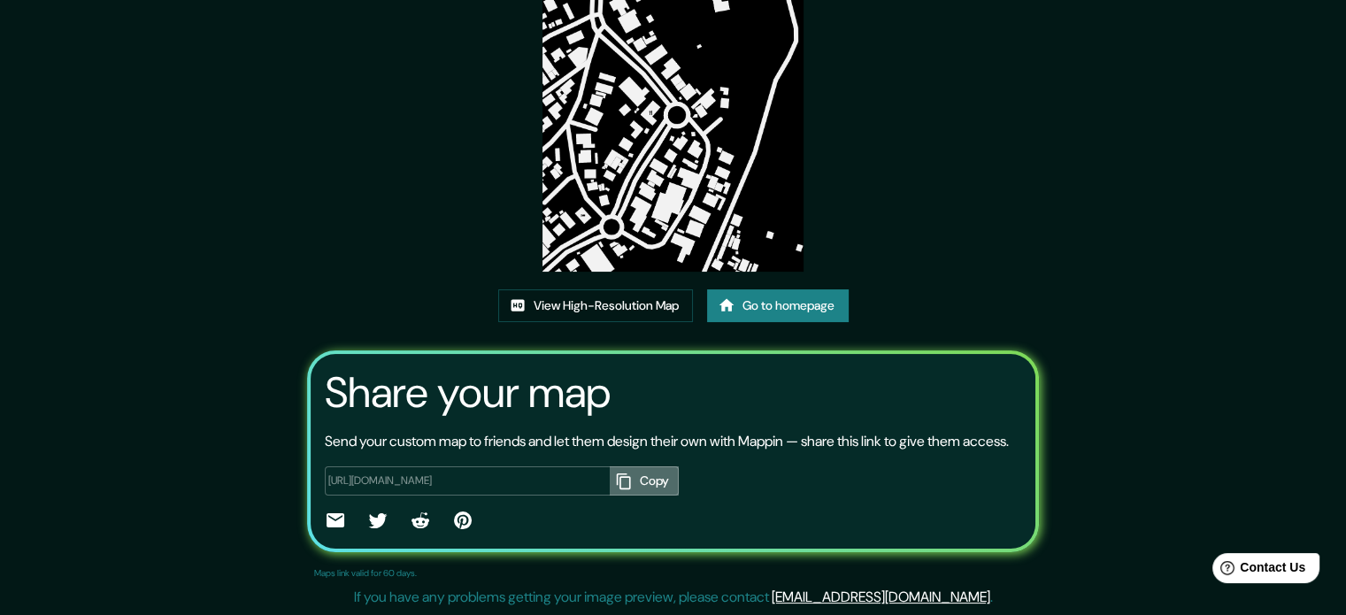
click at [641, 496] on button "Copy" at bounding box center [644, 480] width 69 height 29
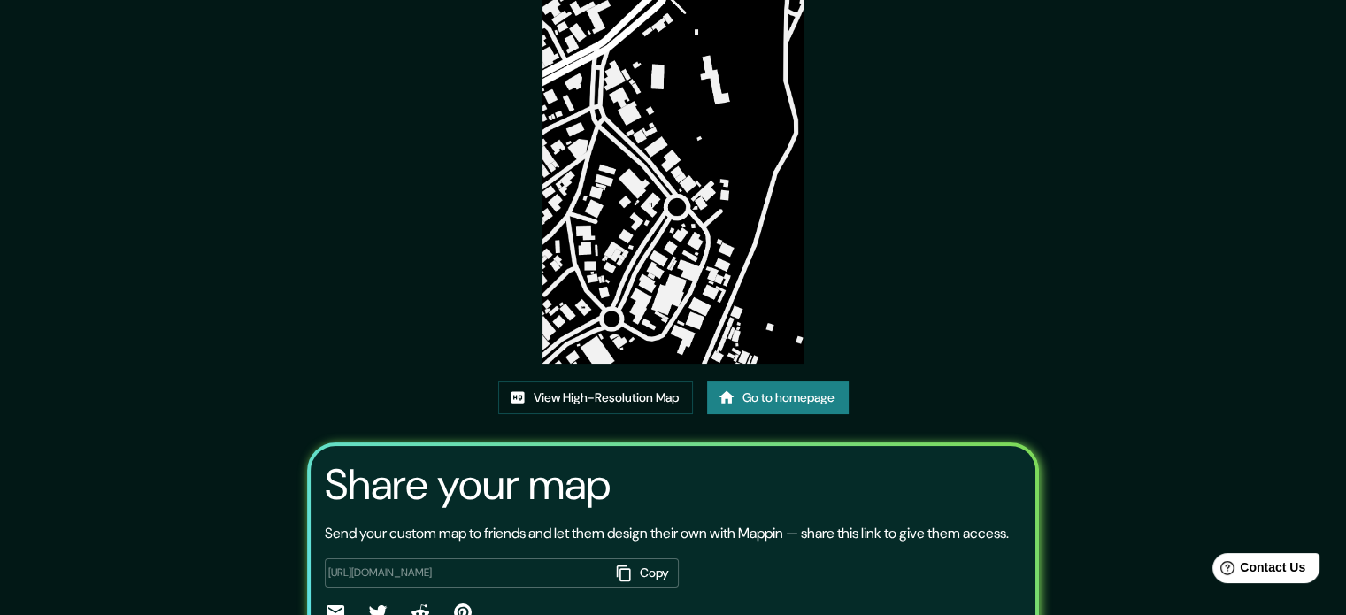
scroll to position [0, 0]
